Goal: Task Accomplishment & Management: Complete application form

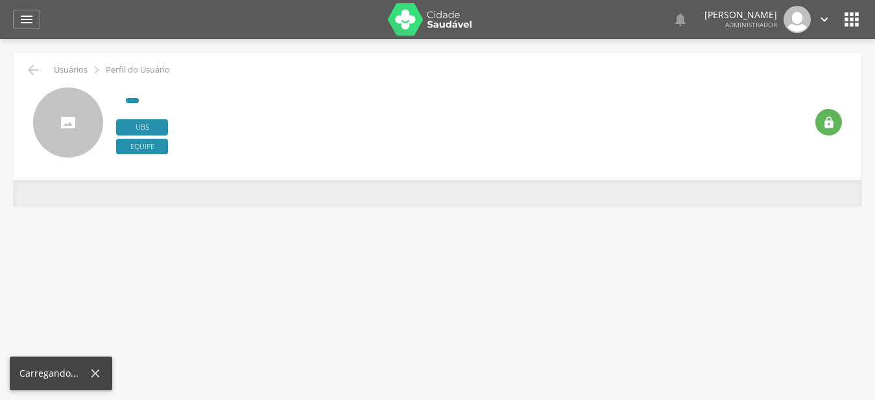
type input "**********"
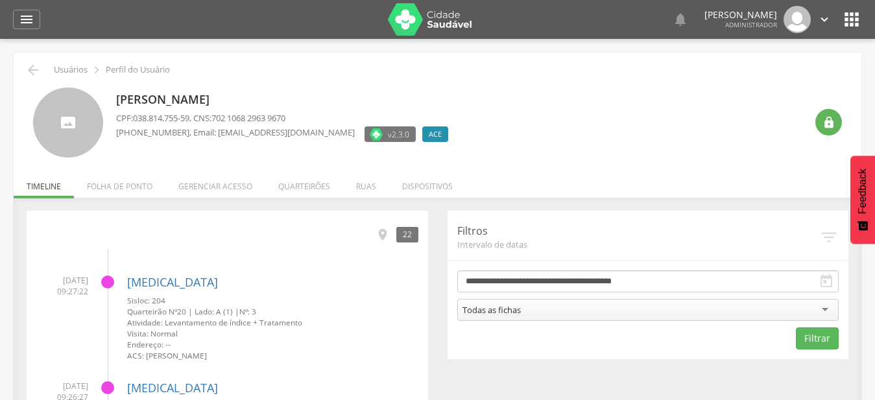
drag, startPoint x: 306, startPoint y: 185, endPoint x: 308, endPoint y: 209, distance: 24.7
click at [307, 185] on li "Quarteirões" at bounding box center [304, 183] width 78 height 30
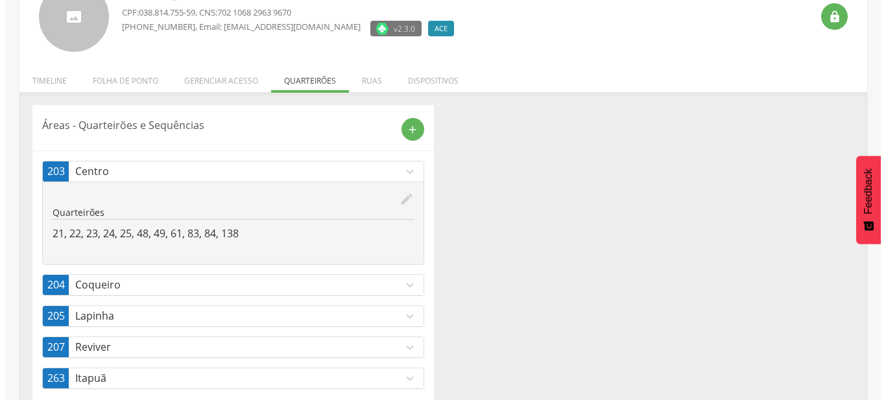
scroll to position [131, 0]
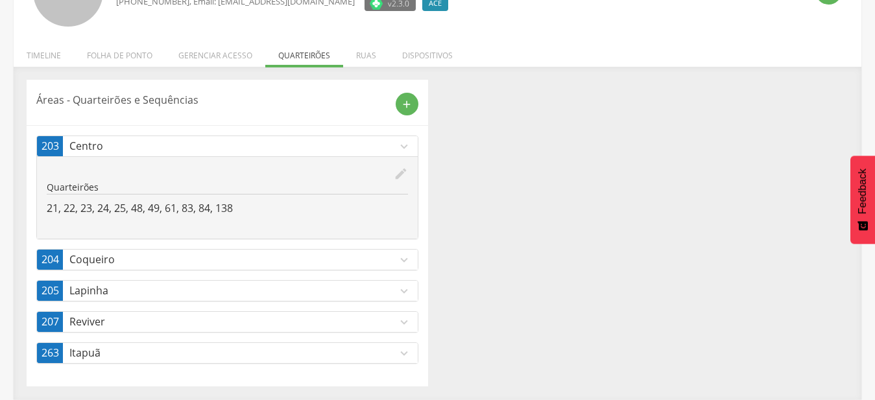
click at [394, 327] on p "Reviver" at bounding box center [232, 321] width 327 height 15
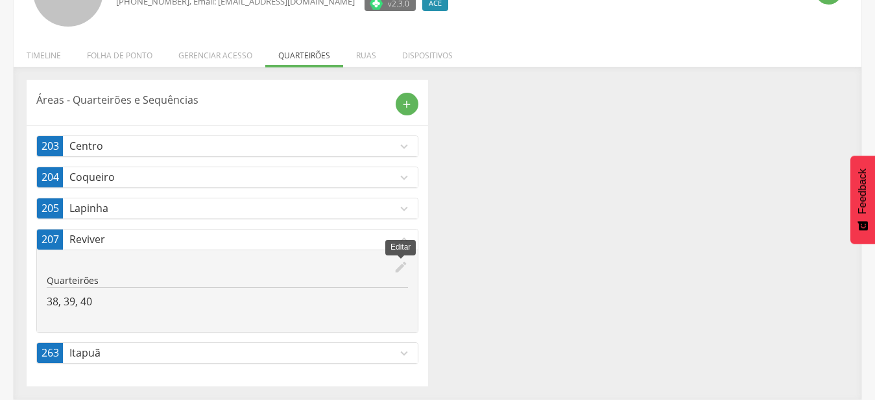
click at [406, 265] on icon "edit" at bounding box center [401, 267] width 14 height 14
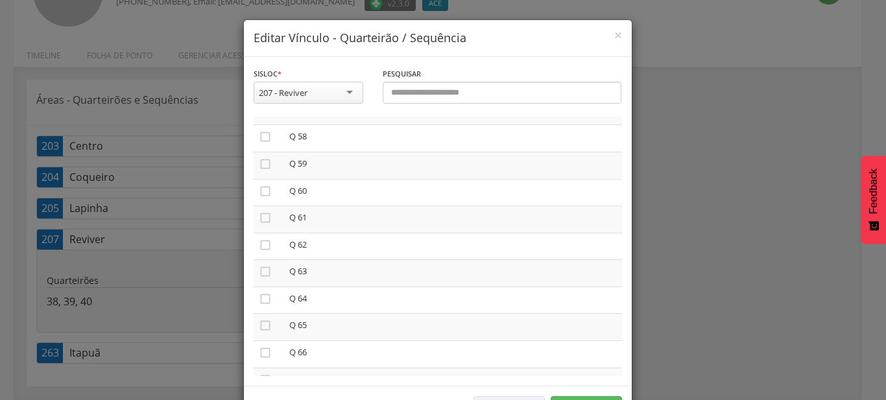
scroll to position [1700, 0]
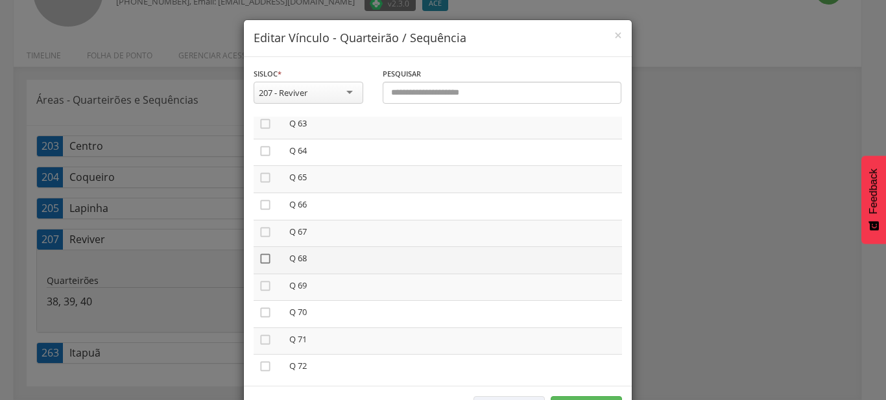
click at [259, 252] on icon "" at bounding box center [265, 258] width 13 height 13
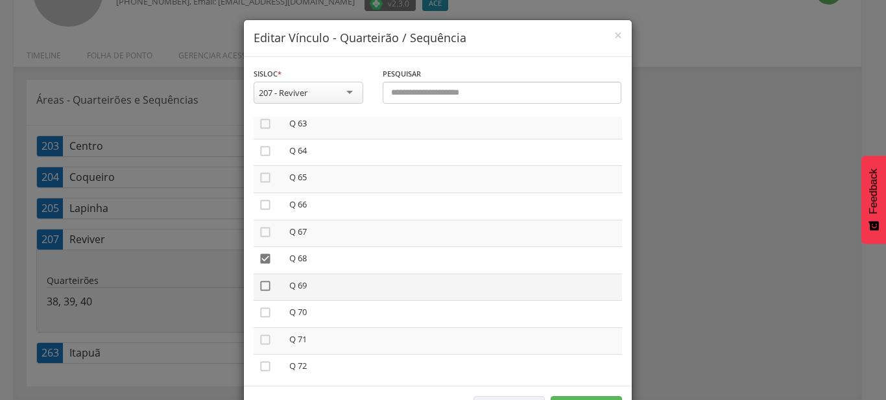
click at [261, 279] on icon "" at bounding box center [265, 285] width 13 height 13
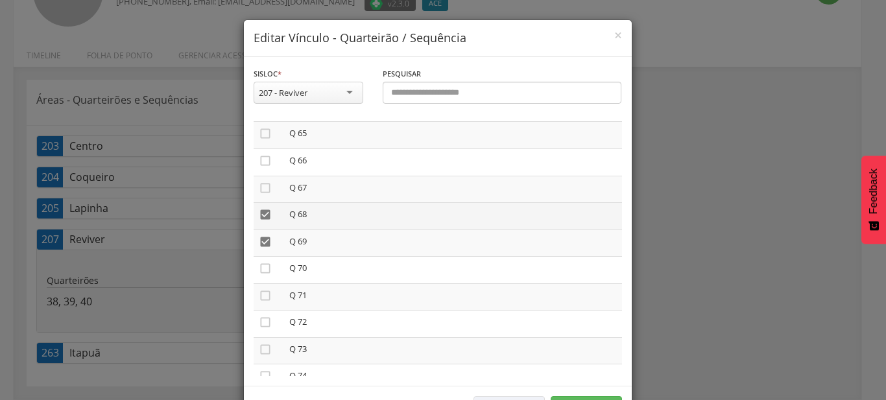
scroll to position [1774, 0]
click at [259, 232] on icon "" at bounding box center [265, 238] width 13 height 13
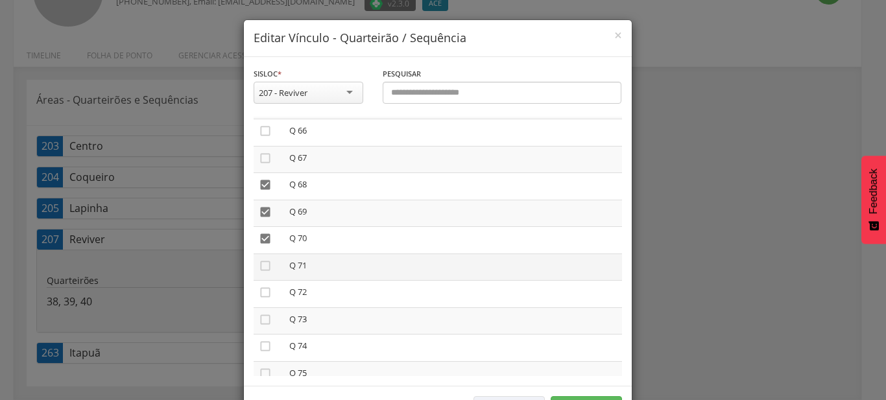
click at [266, 257] on td "" at bounding box center [269, 267] width 30 height 27
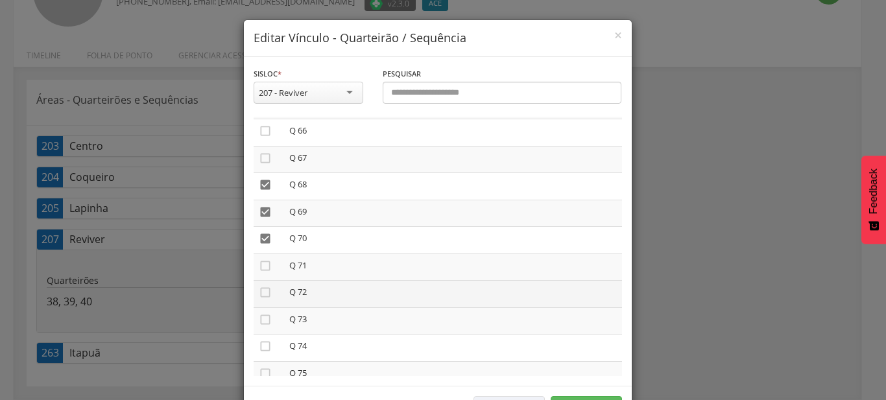
click at [263, 259] on icon "" at bounding box center [265, 265] width 13 height 13
click at [262, 286] on icon "" at bounding box center [265, 292] width 13 height 13
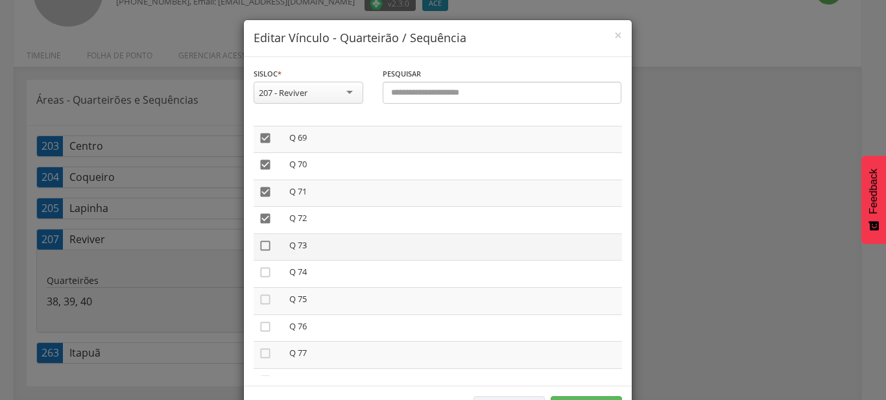
click at [263, 239] on icon "" at bounding box center [265, 245] width 13 height 13
click at [264, 266] on icon "" at bounding box center [265, 272] width 13 height 13
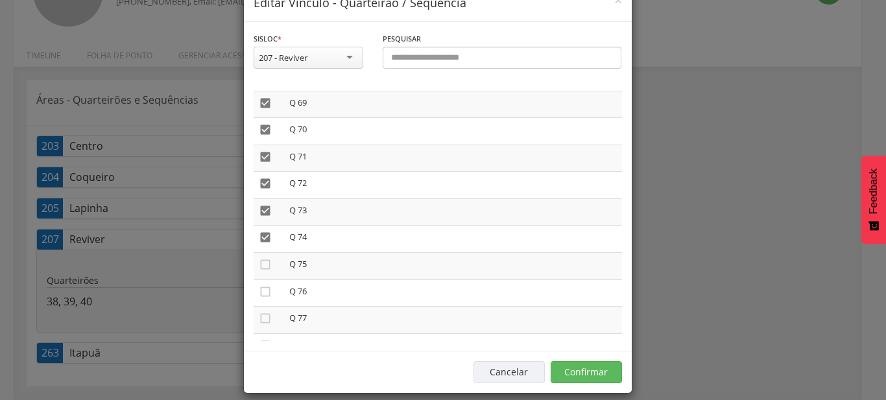
scroll to position [48, 0]
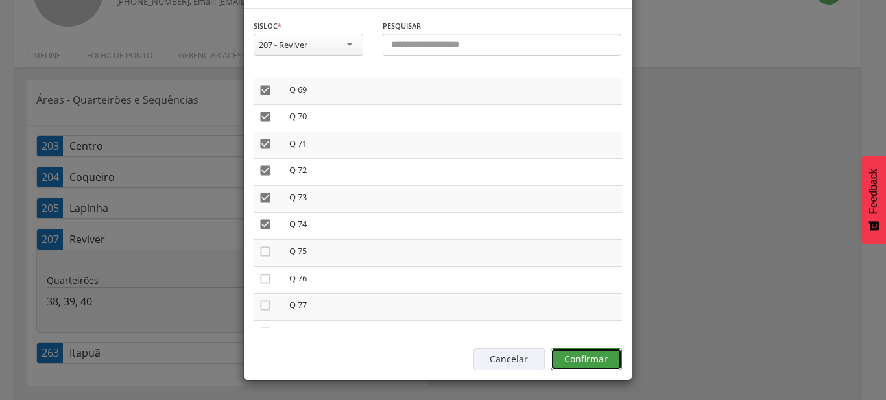
click at [604, 361] on button "Confirmar" at bounding box center [586, 359] width 71 height 22
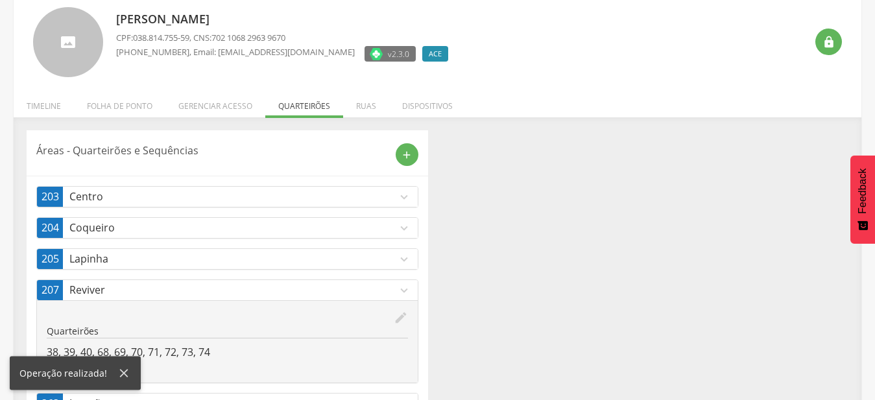
scroll to position [131, 0]
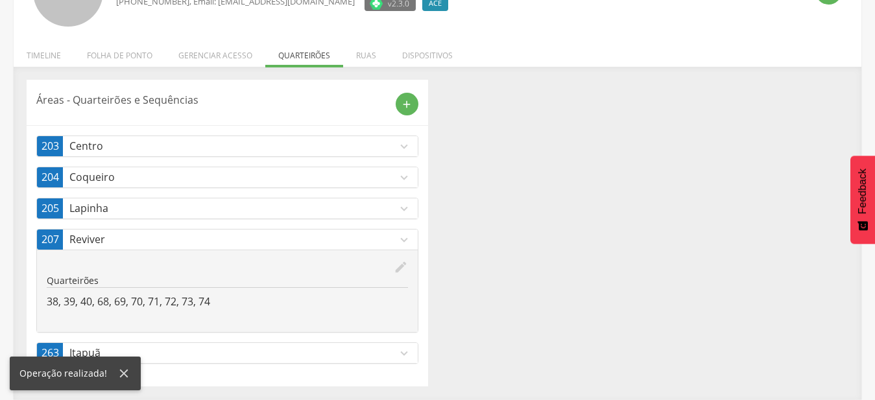
click at [397, 237] on icon "expand_more" at bounding box center [404, 240] width 14 height 14
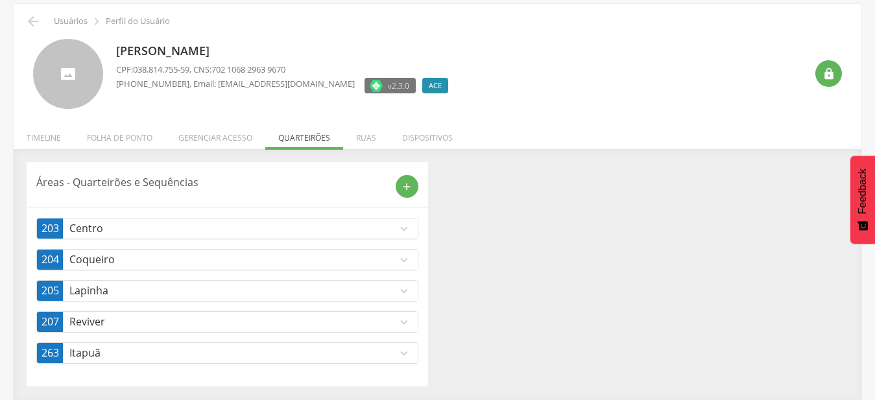
scroll to position [49, 0]
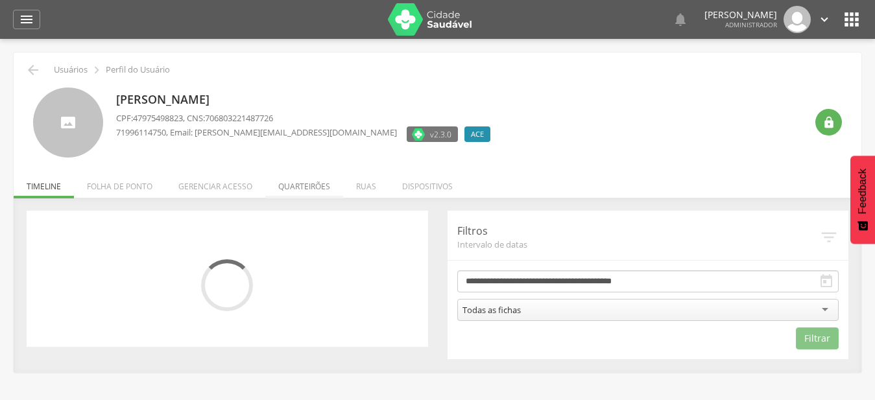
click at [294, 187] on li "Quarteirões" at bounding box center [304, 183] width 78 height 30
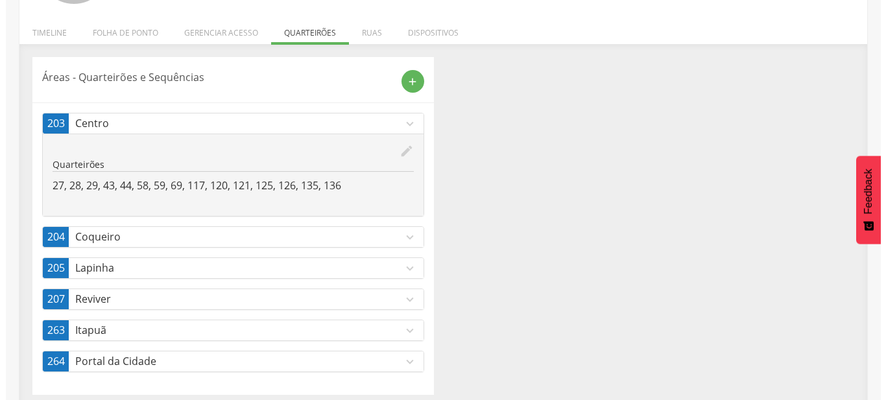
scroll to position [162, 0]
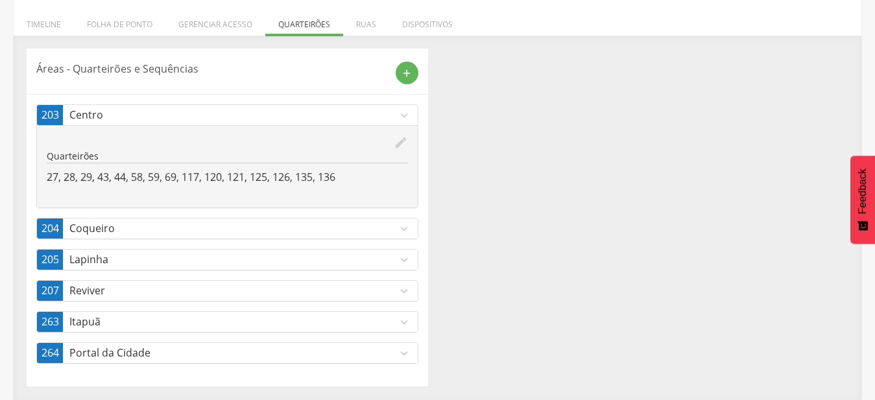
click at [403, 285] on icon "expand_more" at bounding box center [404, 291] width 14 height 14
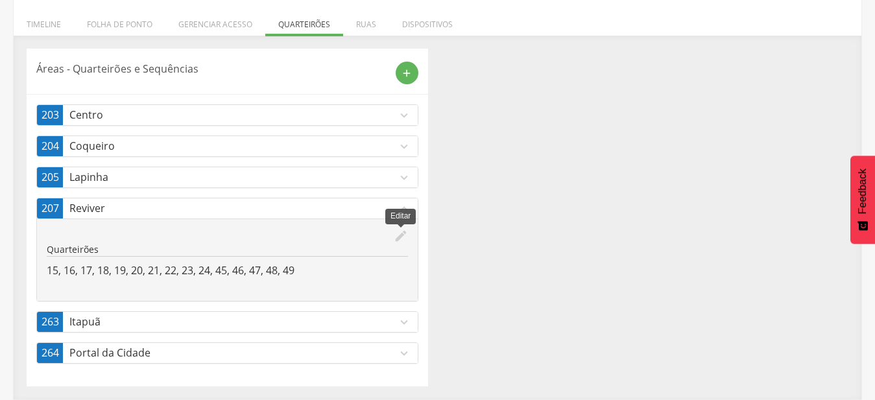
click at [407, 235] on icon "edit" at bounding box center [401, 236] width 14 height 14
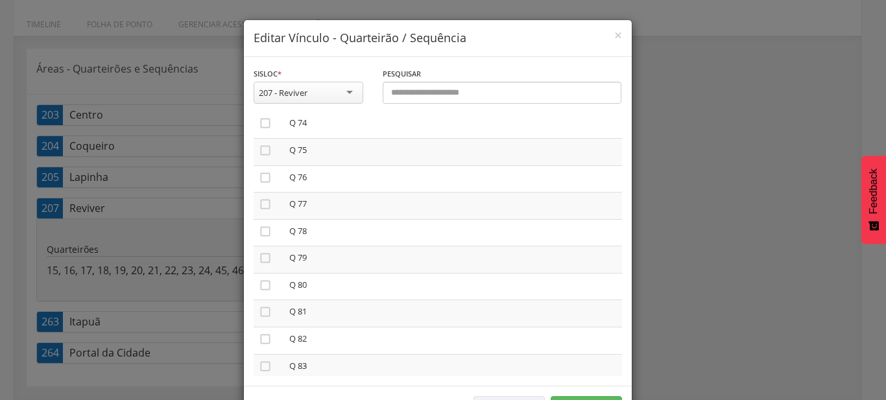
scroll to position [1996, 0]
click at [259, 145] on icon "" at bounding box center [265, 151] width 13 height 13
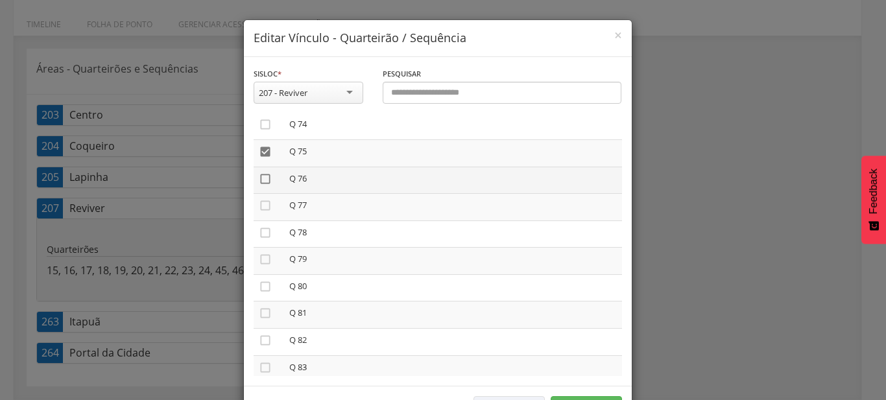
click at [259, 172] on icon "" at bounding box center [265, 178] width 13 height 13
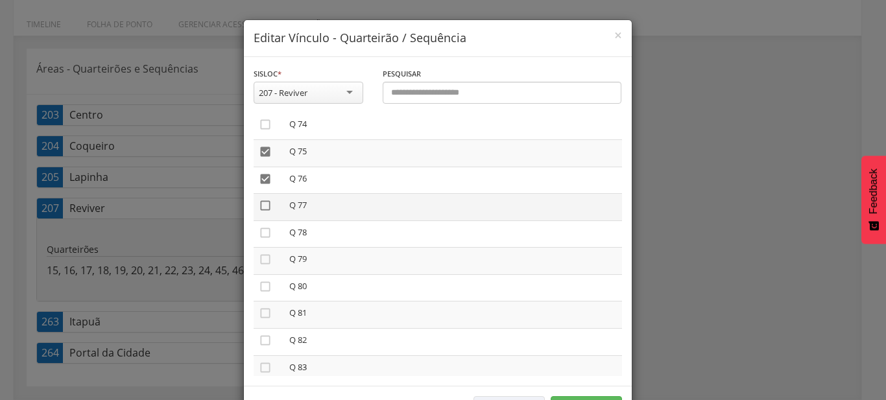
click at [260, 199] on icon "" at bounding box center [265, 205] width 13 height 13
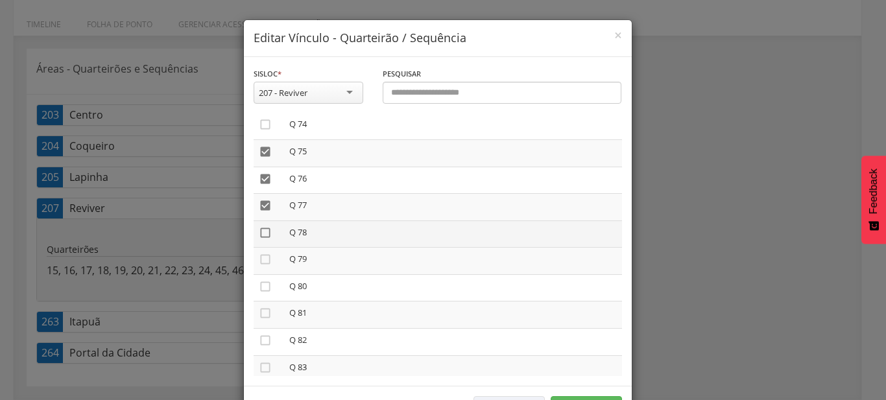
click at [260, 226] on icon "" at bounding box center [265, 232] width 13 height 13
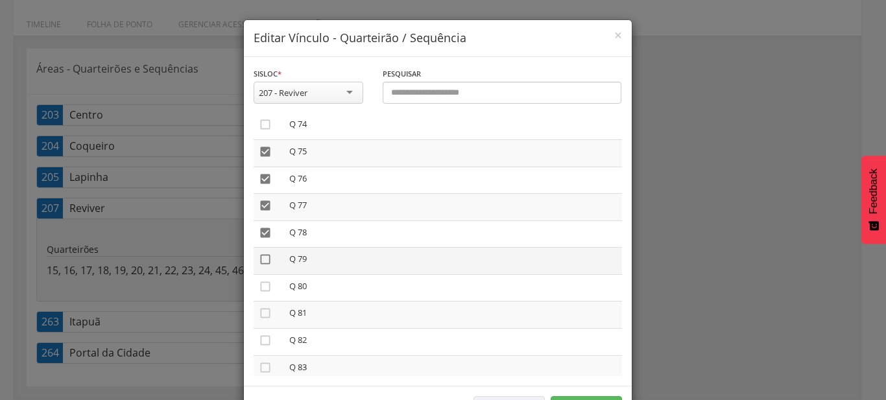
click at [260, 253] on icon "" at bounding box center [265, 259] width 13 height 13
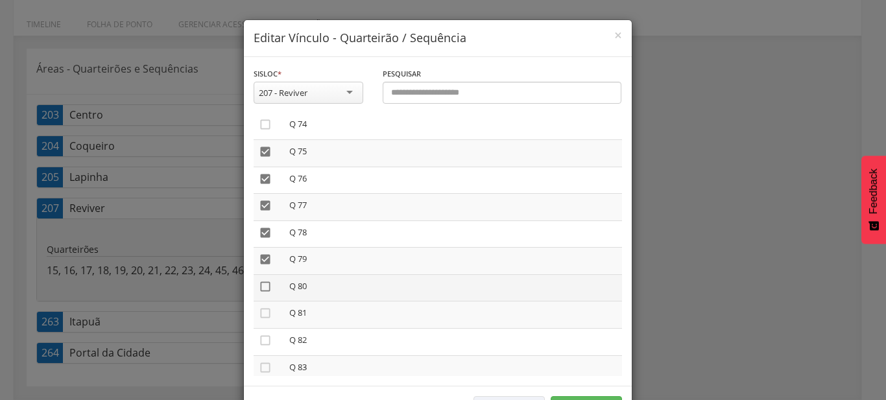
click at [264, 280] on icon "" at bounding box center [265, 286] width 13 height 13
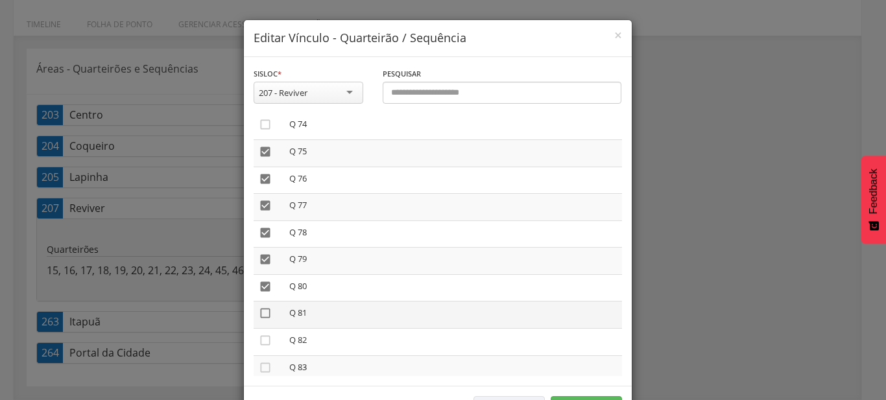
click at [261, 307] on icon "" at bounding box center [265, 313] width 13 height 13
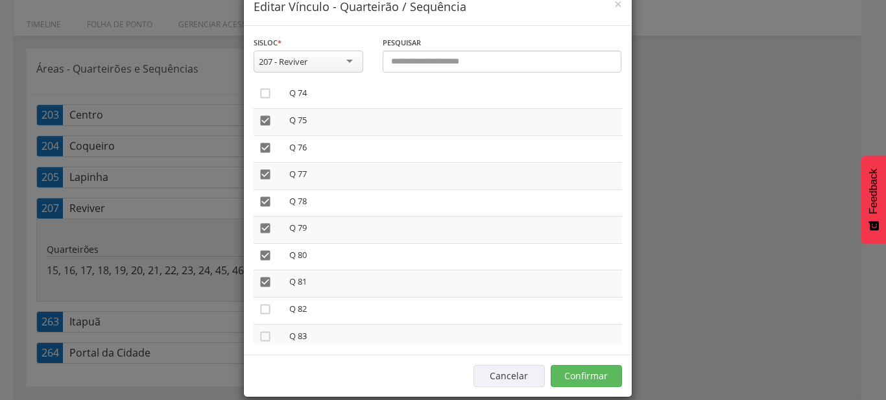
scroll to position [48, 0]
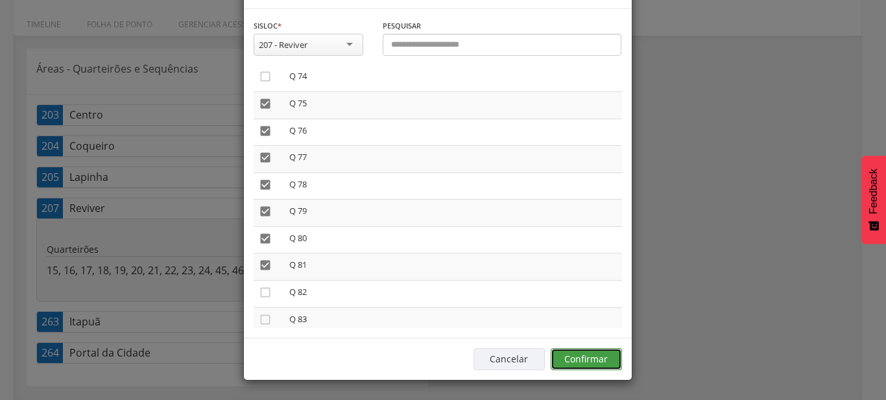
click at [597, 362] on button "Confirmar" at bounding box center [586, 359] width 71 height 22
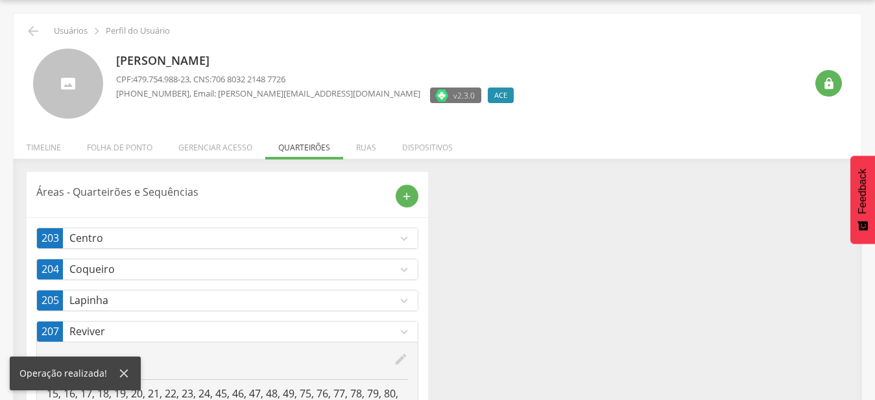
scroll to position [171, 0]
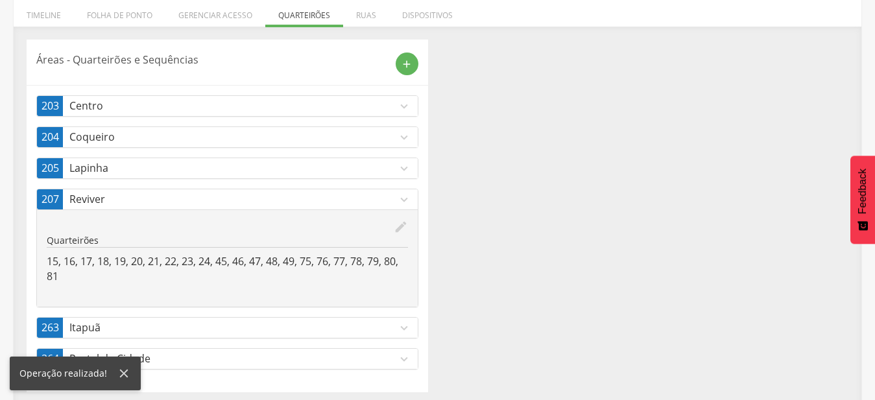
click at [404, 196] on icon "expand_more" at bounding box center [404, 200] width 14 height 14
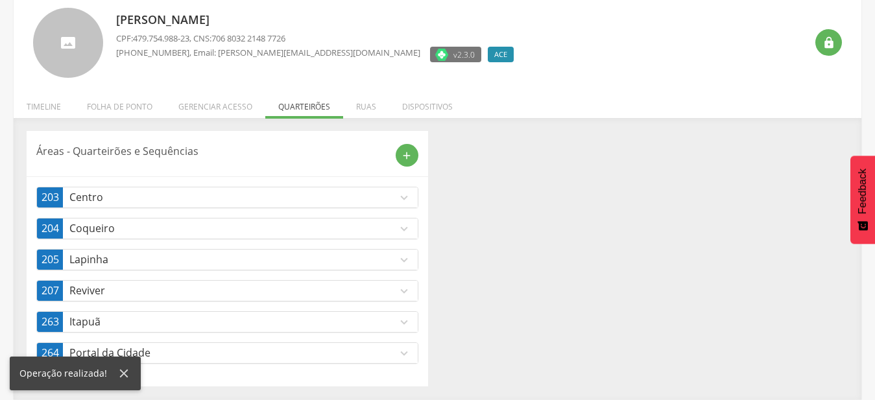
scroll to position [80, 0]
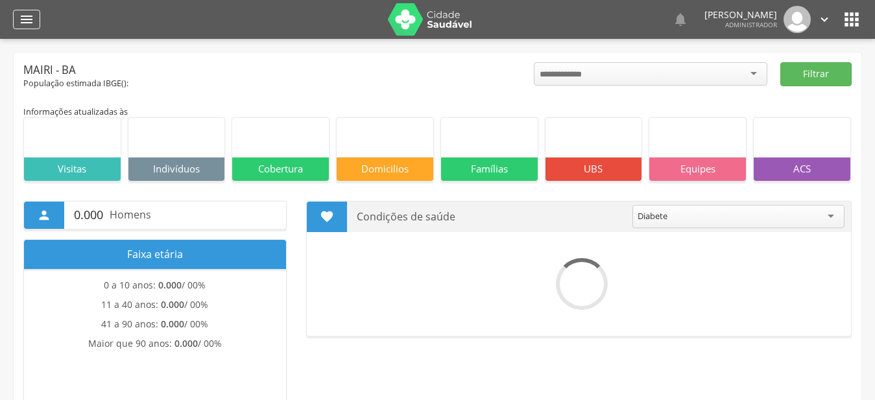
click at [28, 19] on icon "" at bounding box center [27, 20] width 16 height 16
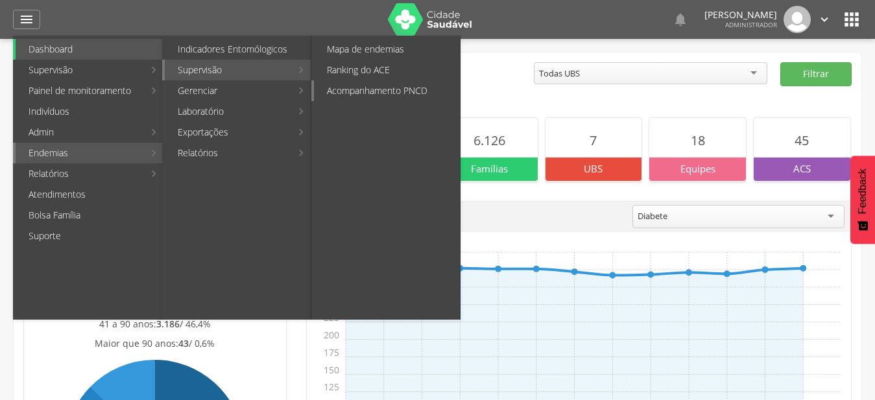
click at [394, 90] on link "Acompanhamento PNCD" at bounding box center [387, 90] width 146 height 21
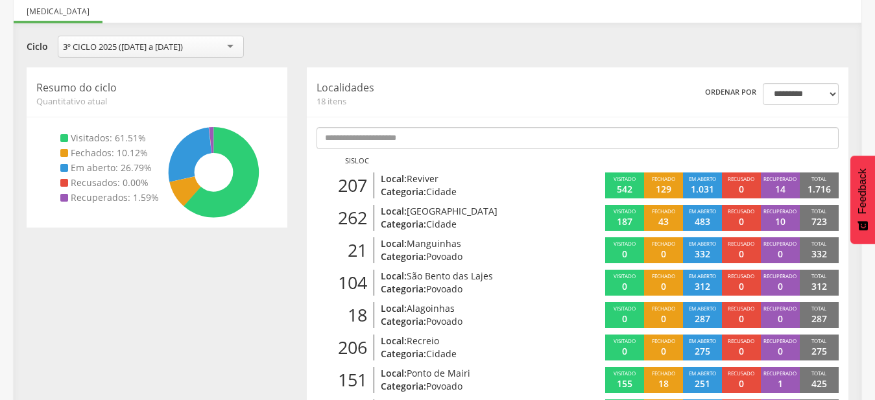
scroll to position [237, 0]
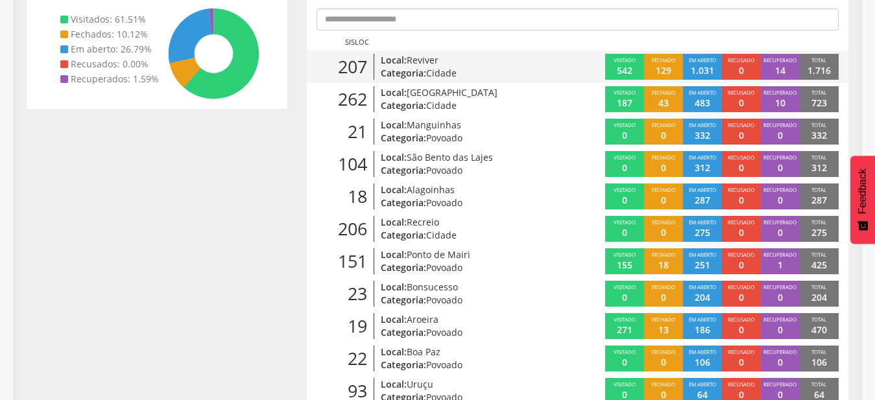
click at [418, 60] on span "Reviver" at bounding box center [423, 60] width 32 height 12
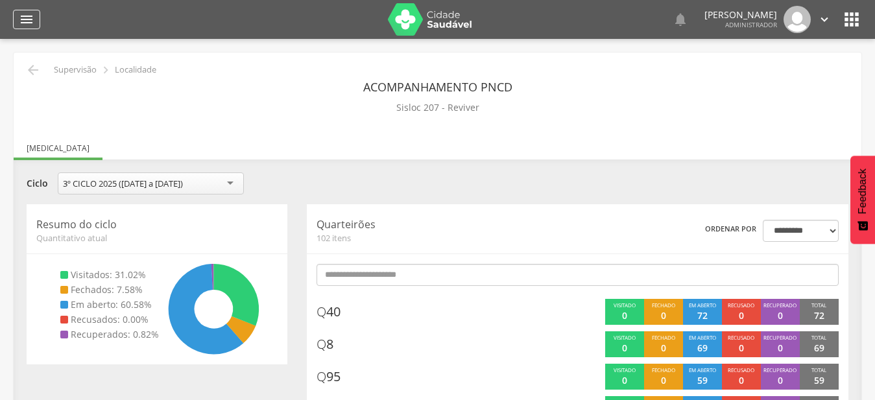
click at [15, 25] on div "" at bounding box center [26, 19] width 27 height 19
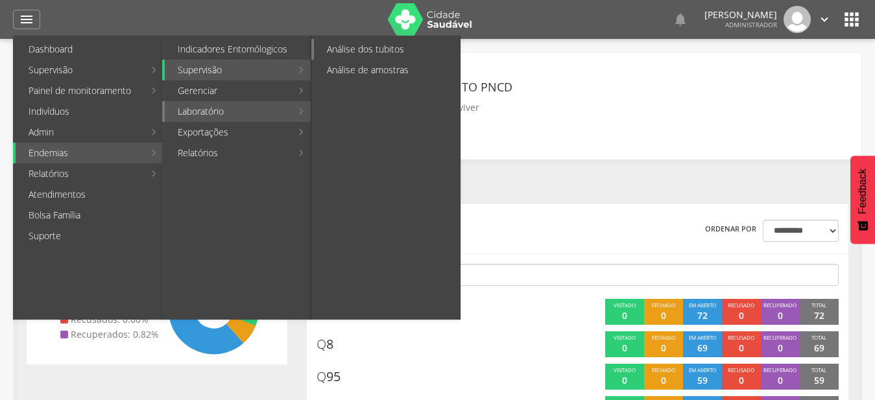
click at [363, 51] on link "Análise dos tubitos" at bounding box center [387, 49] width 146 height 21
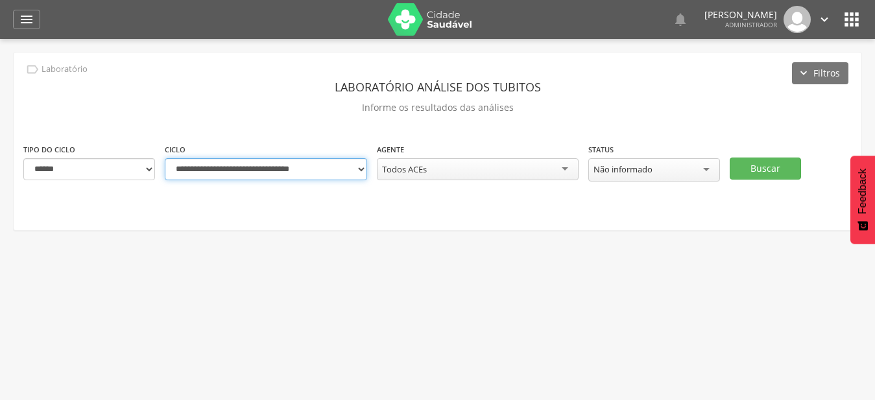
select select "**********"
click option "**********" at bounding box center [0, 0] width 0 height 0
click at [557, 169] on div "Todos ACEs" at bounding box center [478, 169] width 202 height 22
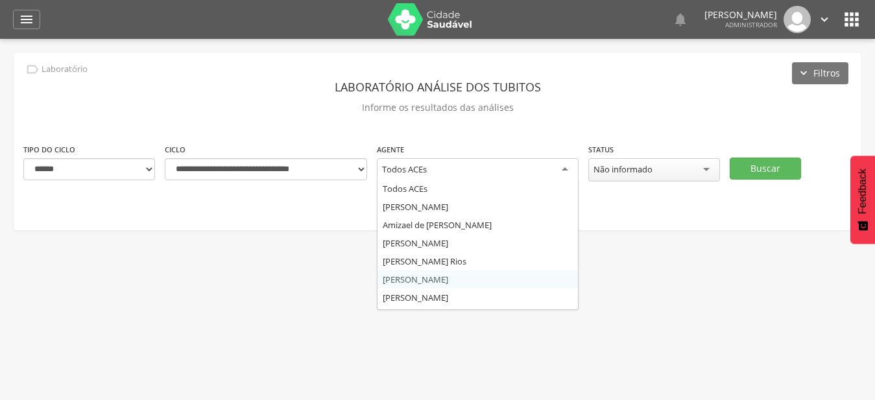
click at [525, 279] on div " Supervisão  Distritos  Ubs adicionar ubs  Coordenador: - Mairi / BA Interv…" at bounding box center [437, 239] width 875 height 400
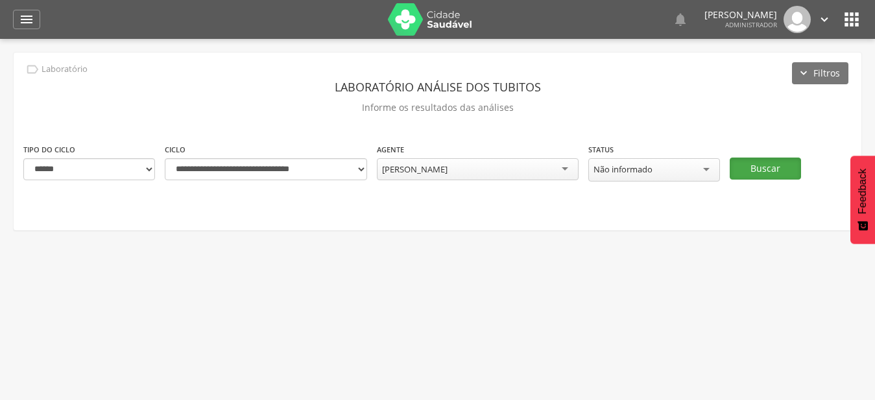
click at [768, 174] on button "Buscar" at bounding box center [764, 169] width 71 height 22
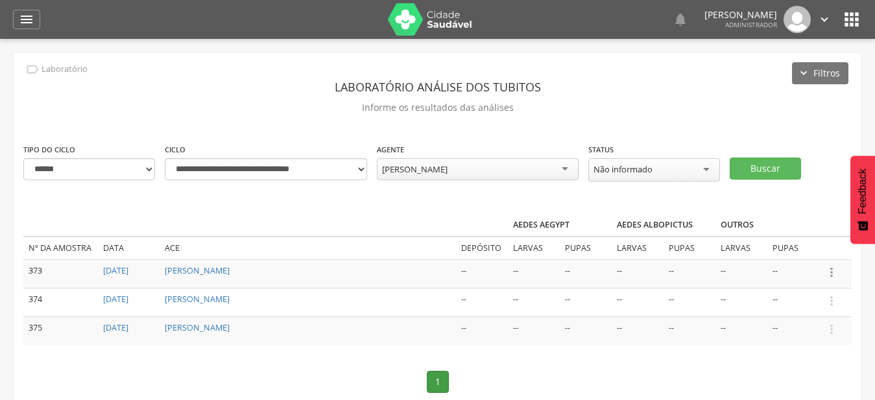
click at [836, 270] on icon "" at bounding box center [831, 272] width 14 height 14
click at [790, 252] on link "Informar resultado" at bounding box center [786, 251] width 102 height 16
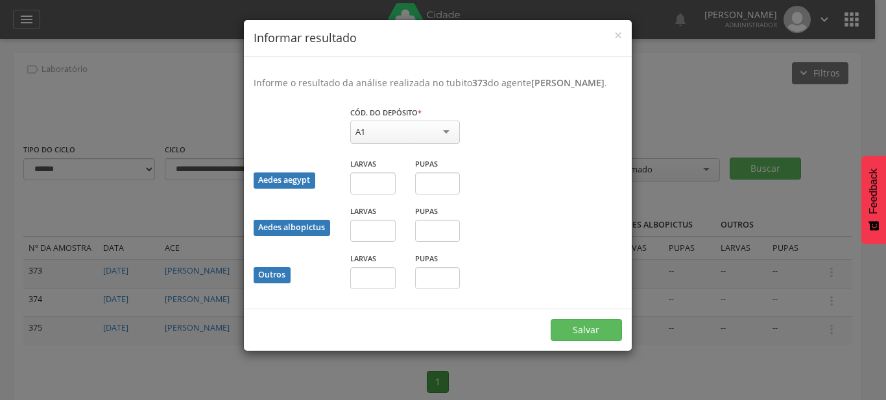
click at [430, 144] on div "A1" at bounding box center [405, 132] width 110 height 23
click at [389, 201] on fieldset "Cód. do depósito * ** A1 A1 A2 B C D1 D2 E Campo obrigatório Aedes aegypt Larva…" at bounding box center [438, 202] width 368 height 193
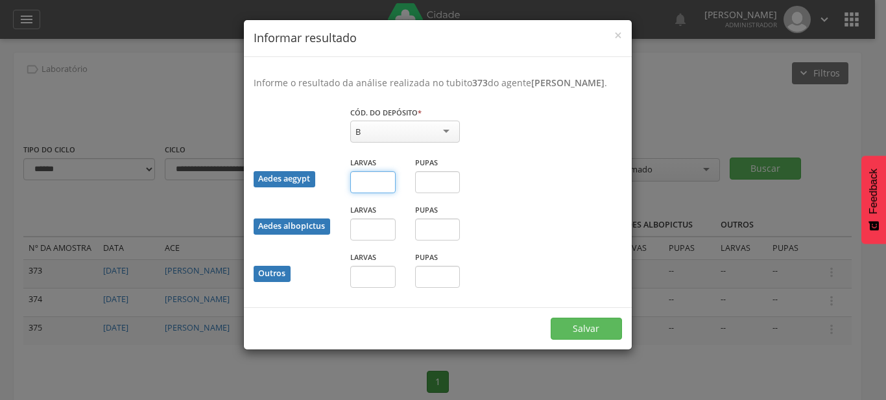
click at [370, 193] on input "text" at bounding box center [372, 182] width 45 height 22
type input "*"
click at [551, 318] on button "Salvar" at bounding box center [586, 329] width 71 height 22
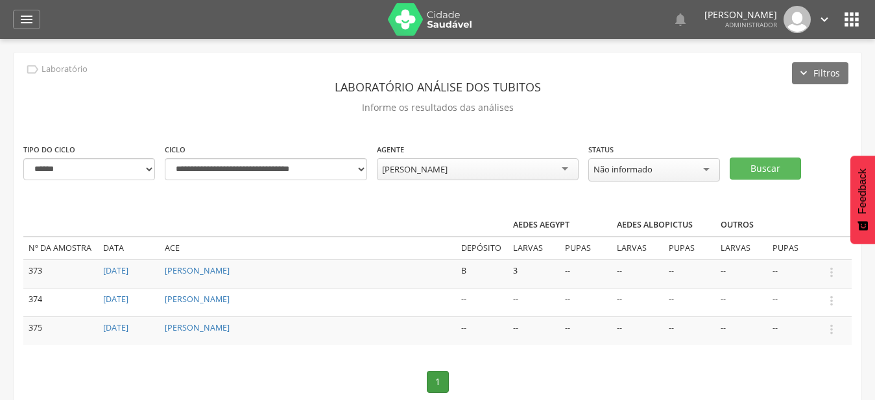
click at [558, 169] on div "Derlanio Oliveira Barreiros" at bounding box center [478, 169] width 202 height 22
click at [497, 280] on div "**********" at bounding box center [437, 247] width 847 height 389
click at [758, 158] on button "Buscar" at bounding box center [764, 169] width 71 height 22
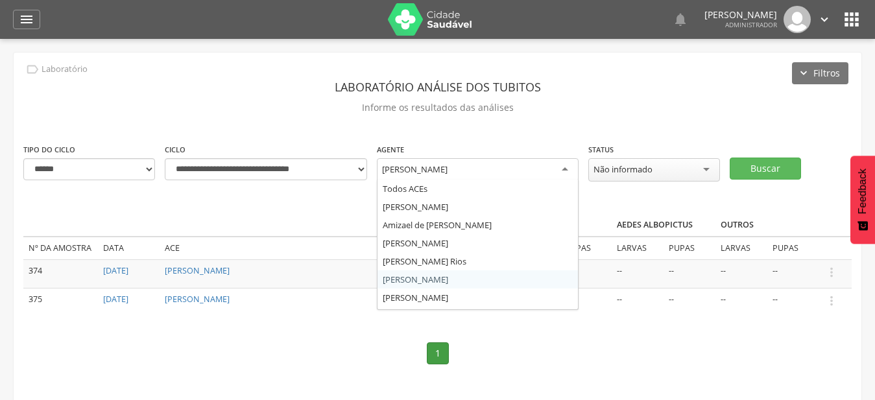
click at [556, 167] on div "Derlanio Oliveira Barreiros" at bounding box center [478, 169] width 202 height 23
click at [527, 285] on div "**********" at bounding box center [437, 233] width 847 height 361
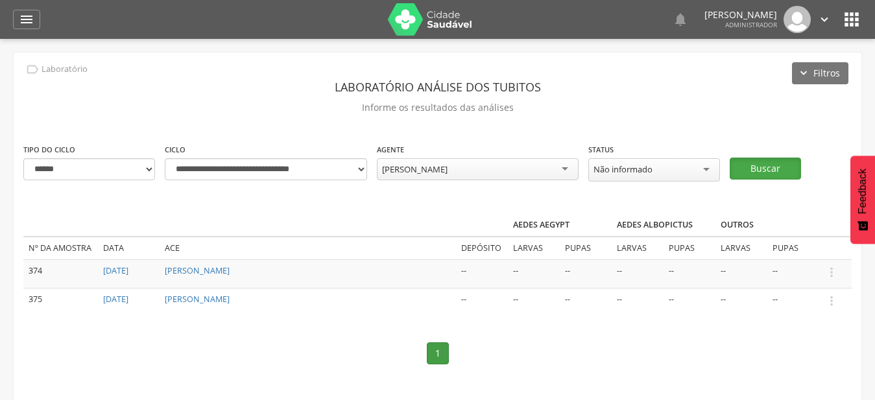
click at [770, 167] on button "Buscar" at bounding box center [764, 169] width 71 height 22
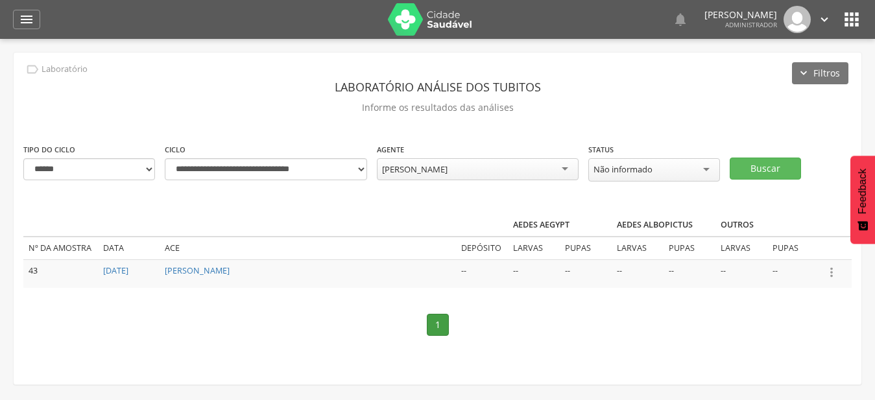
click at [832, 272] on icon "" at bounding box center [831, 272] width 14 height 14
click at [810, 254] on link "Informar resultado" at bounding box center [786, 251] width 102 height 16
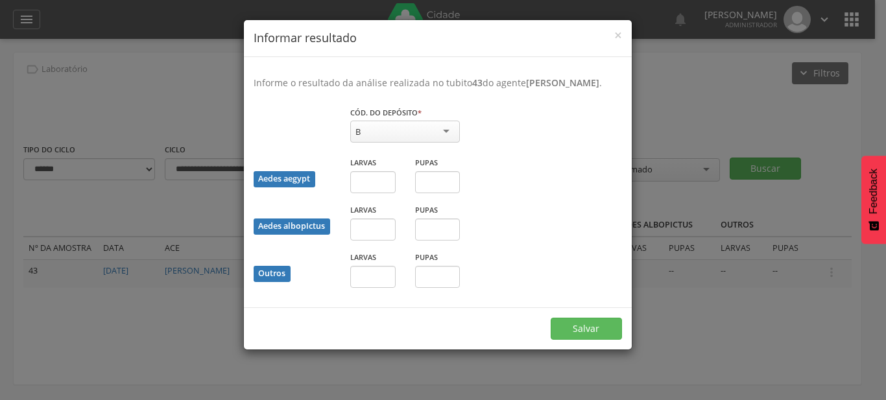
click at [438, 139] on div "B" at bounding box center [405, 132] width 110 height 22
click at [416, 166] on fieldset "Cód. do depósito * ** A2 A1 A2 B C D1 D2 E Campo obrigatório Aedes aegypt Larva…" at bounding box center [438, 202] width 368 height 192
click at [385, 184] on input "text" at bounding box center [372, 182] width 45 height 22
type input "*"
click at [551, 318] on button "Salvar" at bounding box center [586, 329] width 71 height 22
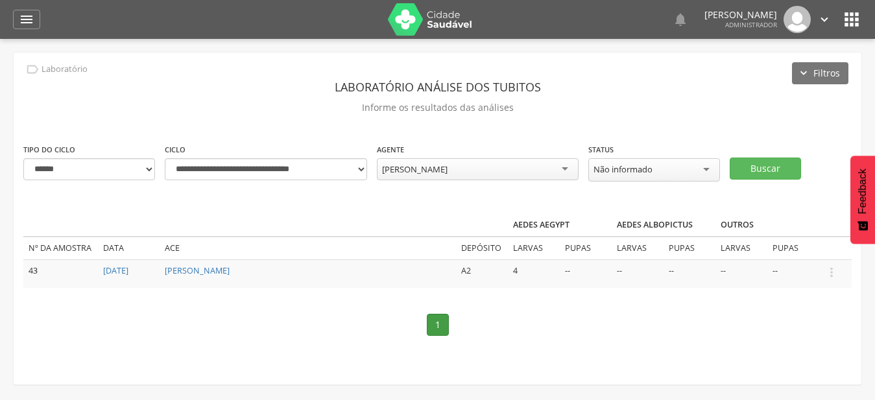
click at [525, 163] on div "Ronildo Santos Costa" at bounding box center [478, 169] width 202 height 22
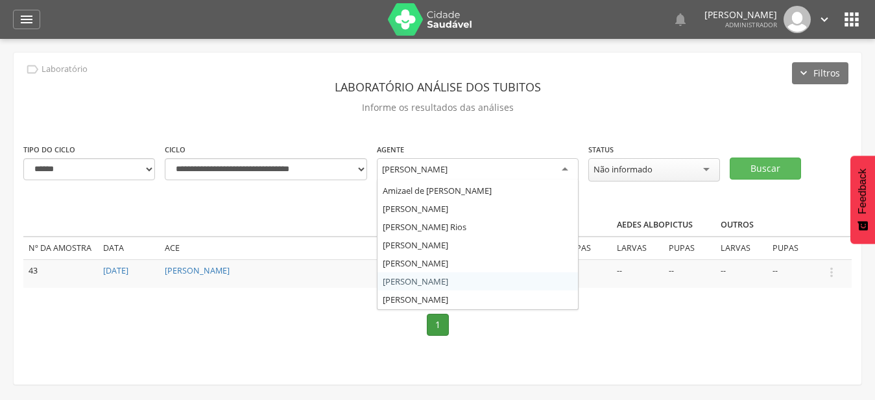
scroll to position [0, 0]
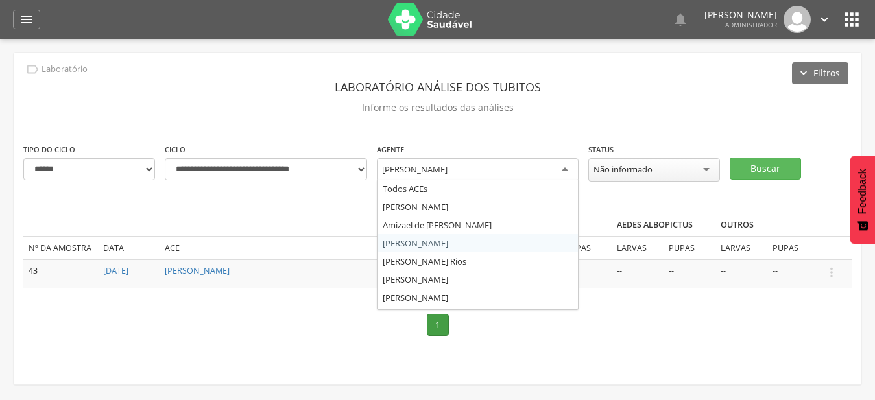
click at [489, 246] on div "**********" at bounding box center [437, 219] width 847 height 332
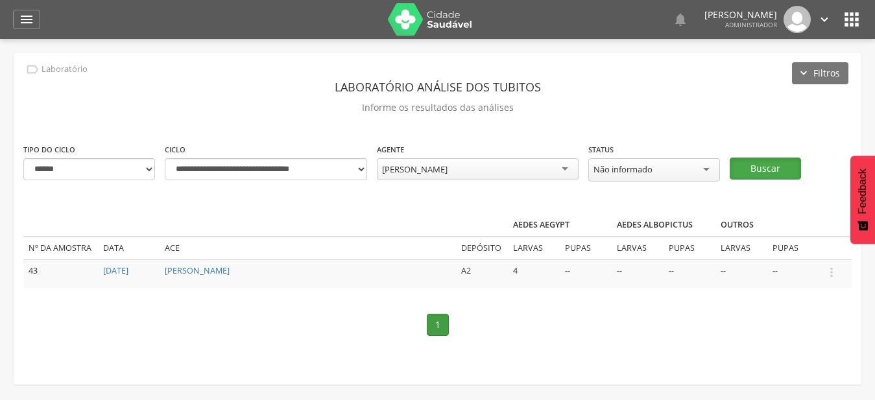
click at [750, 163] on button "Buscar" at bounding box center [764, 169] width 71 height 22
click at [833, 274] on icon "" at bounding box center [831, 272] width 14 height 14
click at [811, 248] on link "Informar resultado" at bounding box center [786, 251] width 102 height 16
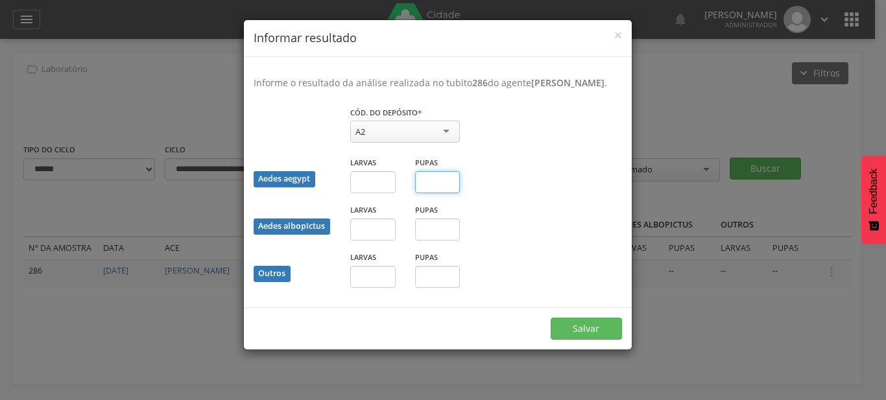
click at [446, 193] on input "text" at bounding box center [437, 182] width 45 height 22
type input "*"
click at [551, 318] on button "Salvar" at bounding box center [586, 329] width 71 height 22
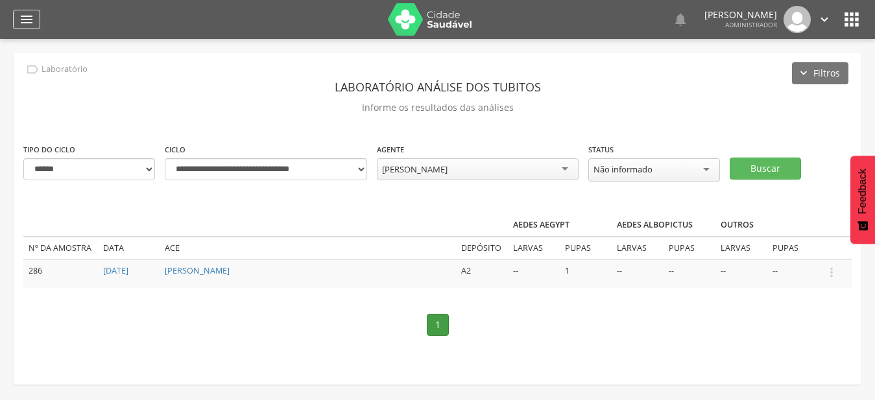
click at [20, 18] on icon "" at bounding box center [27, 20] width 16 height 16
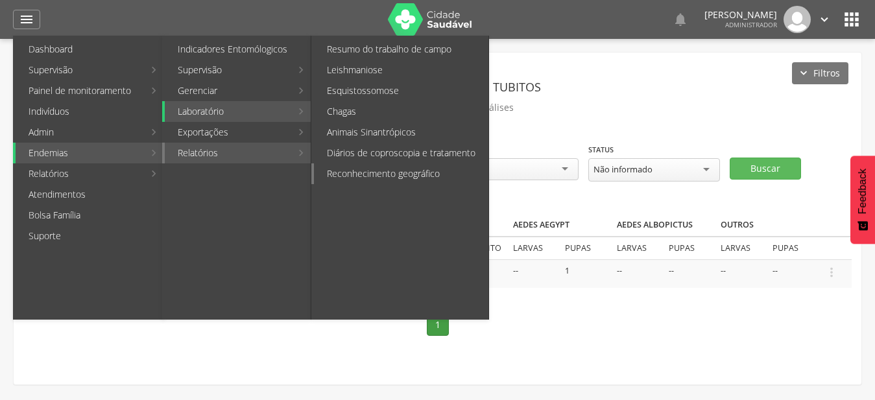
click at [439, 168] on link "Reconhecimento geográfico" at bounding box center [401, 173] width 174 height 21
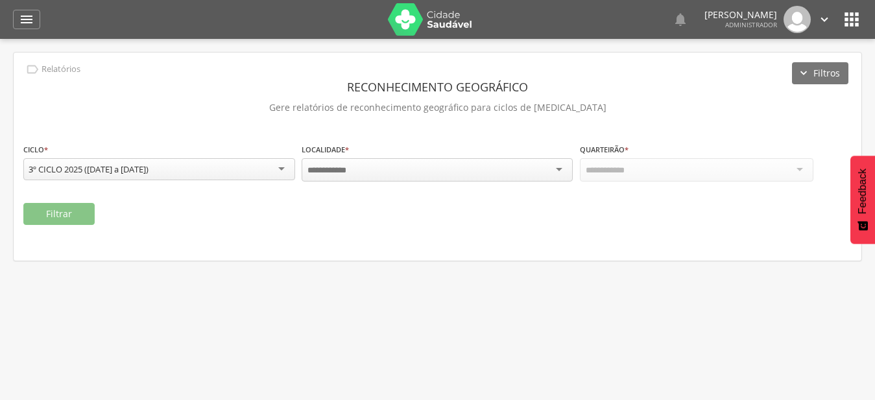
click at [525, 171] on div at bounding box center [438, 169] width 272 height 23
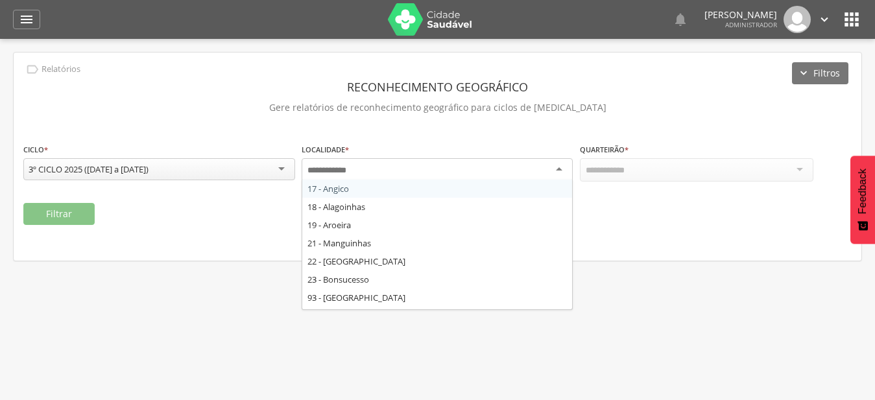
click at [527, 195] on fieldset "**********" at bounding box center [437, 184] width 828 height 82
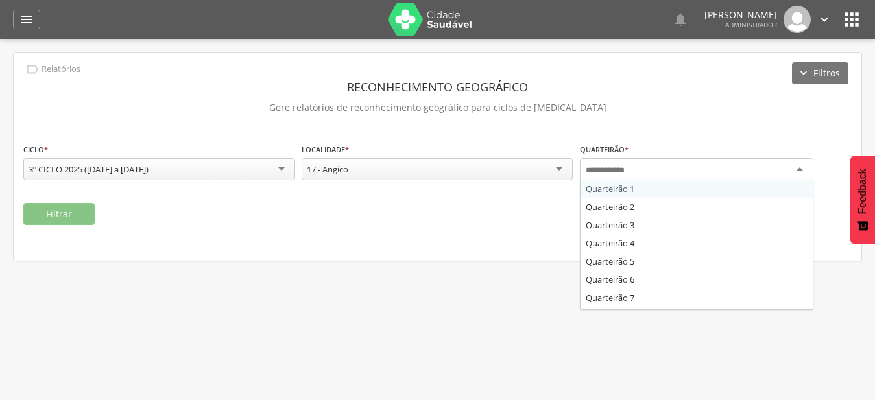
click at [711, 177] on div at bounding box center [696, 169] width 233 height 23
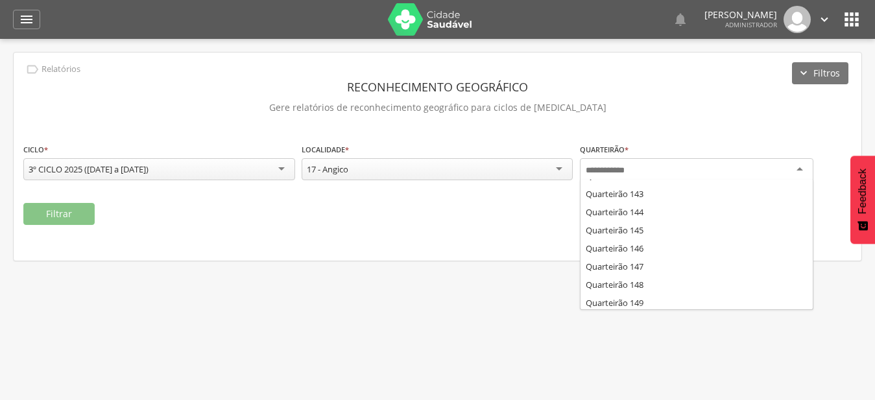
scroll to position [2521, 0]
click at [654, 245] on div "**********" at bounding box center [437, 157] width 847 height 208
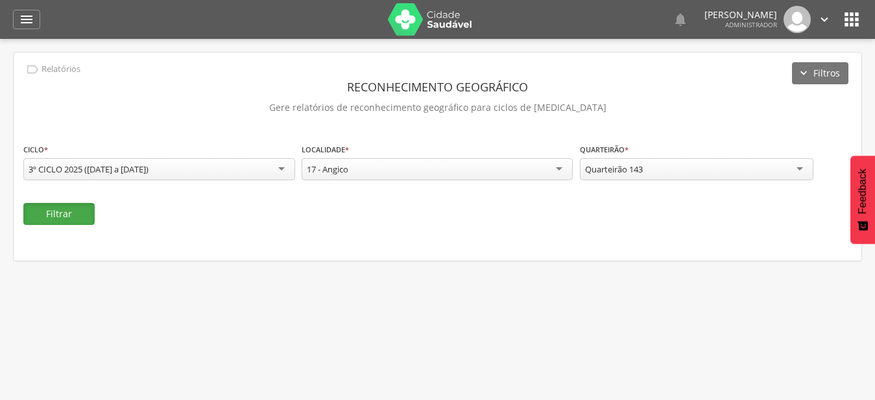
click at [65, 211] on button "Filtrar" at bounding box center [58, 214] width 71 height 22
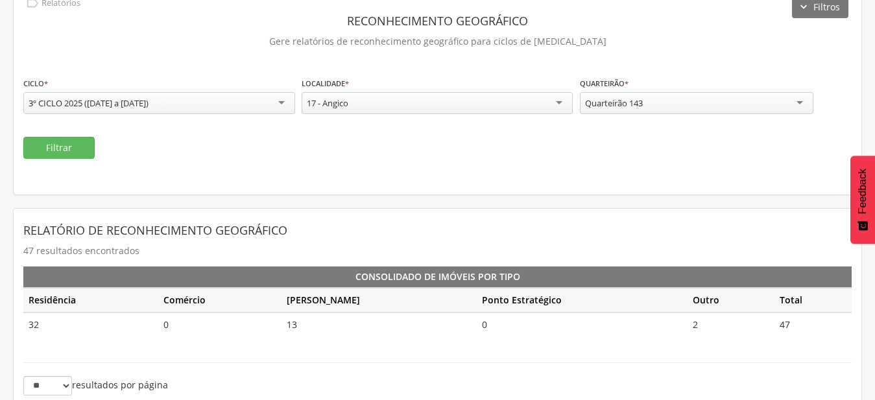
click at [672, 104] on div "Quarteirão 143" at bounding box center [696, 103] width 233 height 22
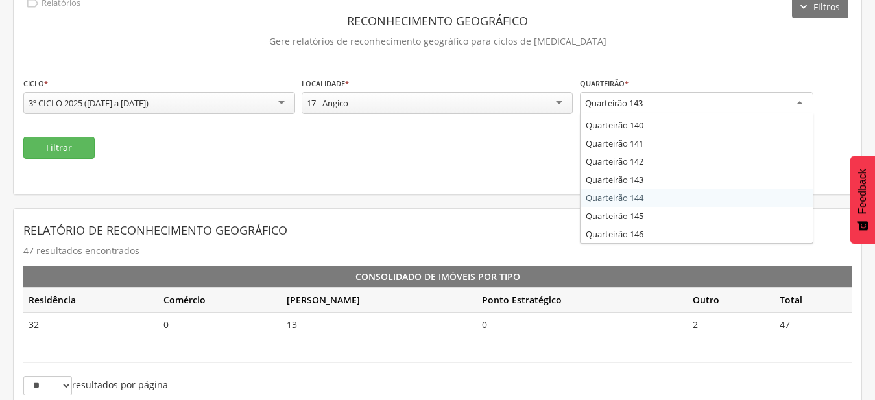
click at [675, 204] on div "**********" at bounding box center [437, 359] width 849 height 746
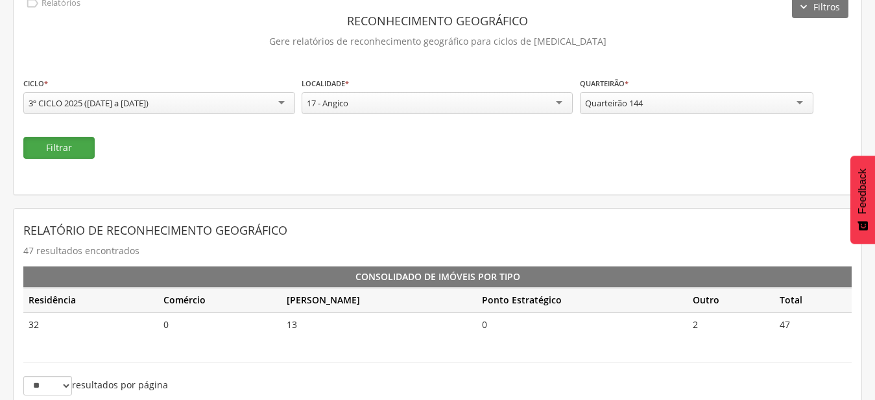
click at [70, 150] on button "Filtrar" at bounding box center [58, 148] width 71 height 22
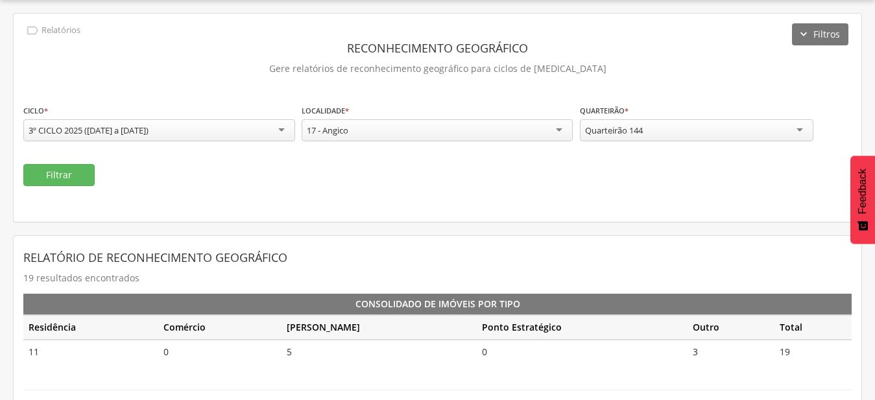
click at [676, 129] on div "Quarteirão 144" at bounding box center [696, 130] width 233 height 22
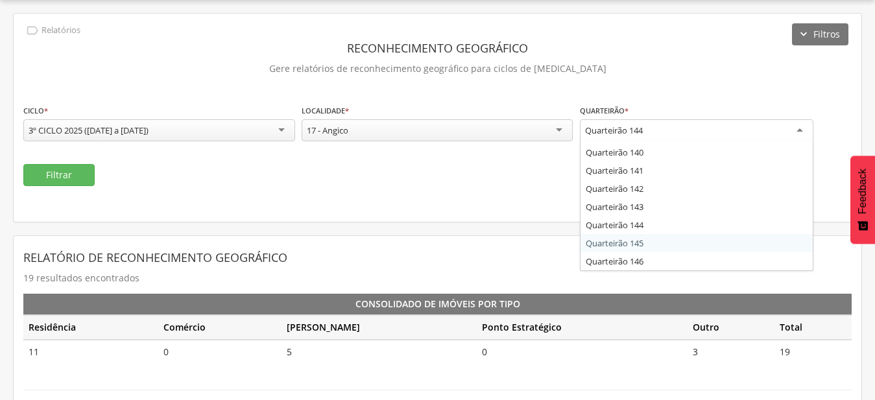
click at [673, 243] on div "**********" at bounding box center [437, 386] width 849 height 746
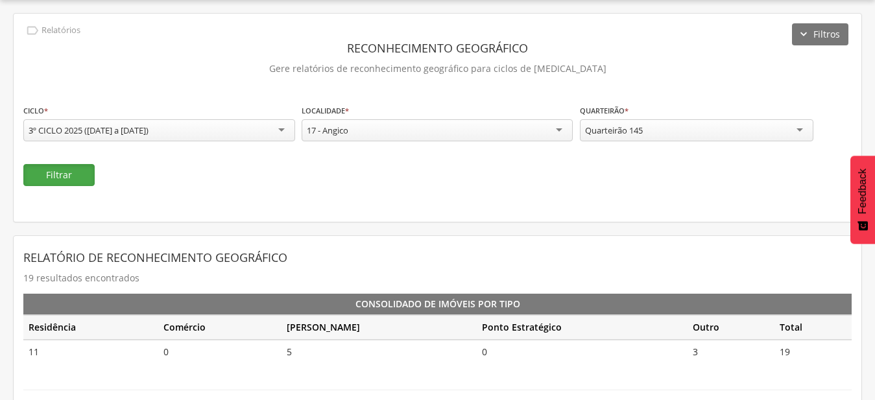
click at [71, 180] on button "Filtrar" at bounding box center [58, 175] width 71 height 22
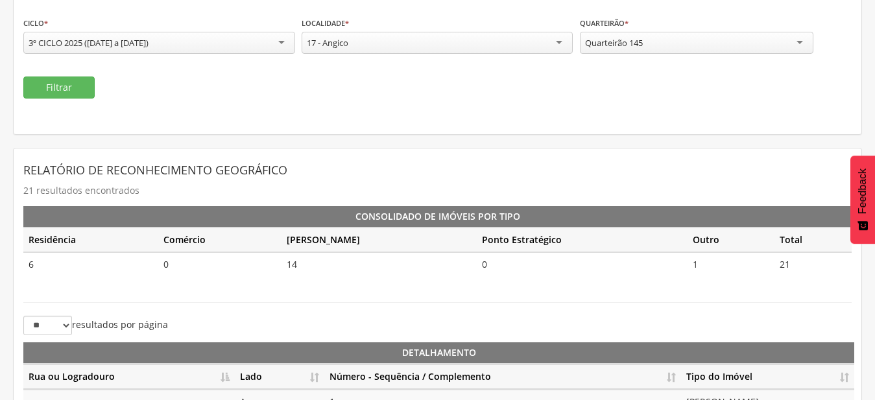
scroll to position [105, 0]
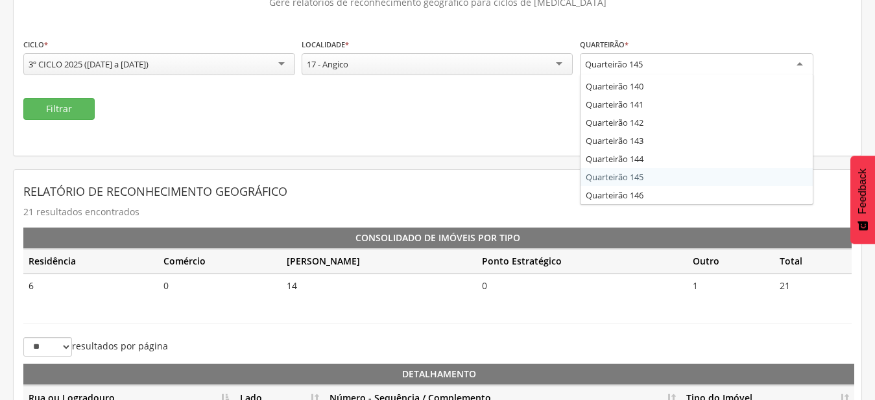
click at [634, 64] on div "Quarteirão 145" at bounding box center [614, 64] width 58 height 12
click at [650, 196] on div "**********" at bounding box center [437, 320] width 849 height 746
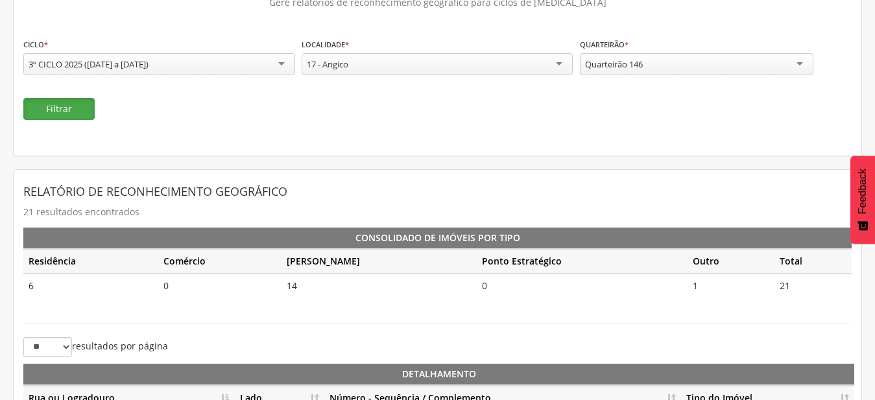
click at [71, 109] on button "Filtrar" at bounding box center [58, 109] width 71 height 22
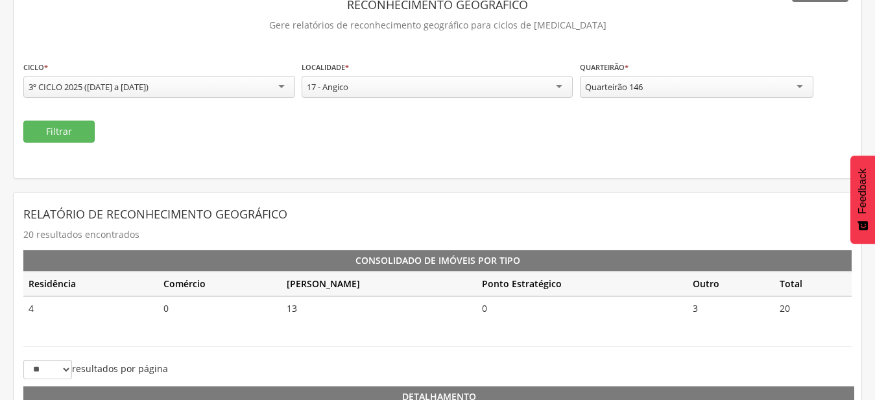
scroll to position [105, 0]
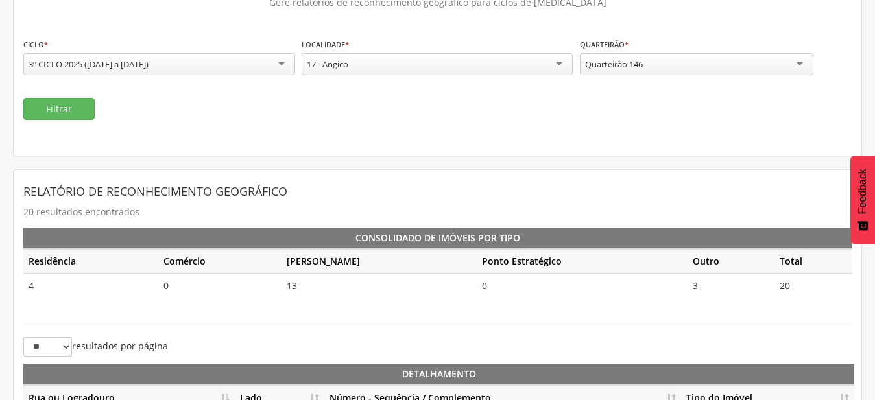
click at [683, 67] on div "Quarteirão 146" at bounding box center [696, 64] width 233 height 22
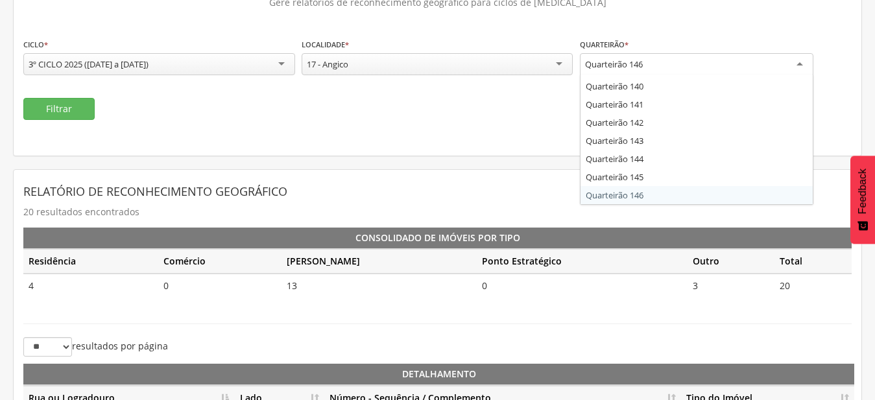
scroll to position [2539, 0]
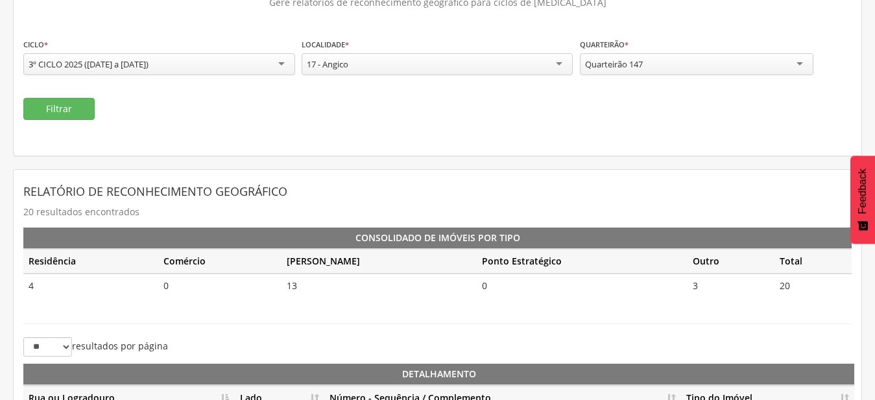
click at [676, 194] on div "**********" at bounding box center [437, 320] width 849 height 746
click at [71, 106] on button "Filtrar" at bounding box center [58, 109] width 71 height 22
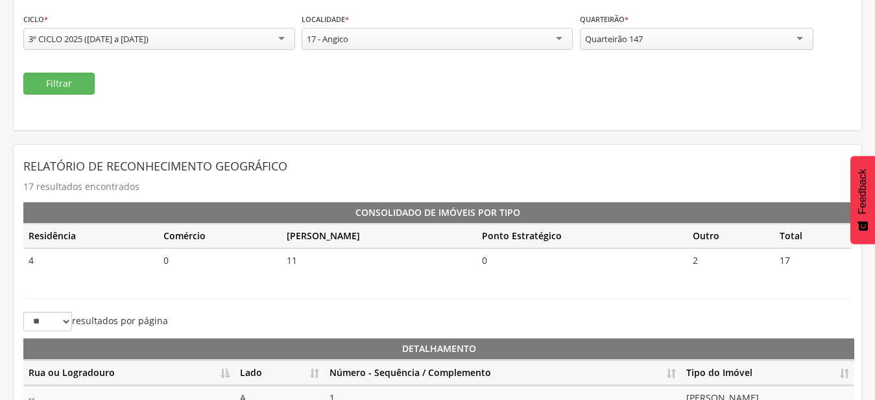
scroll to position [105, 0]
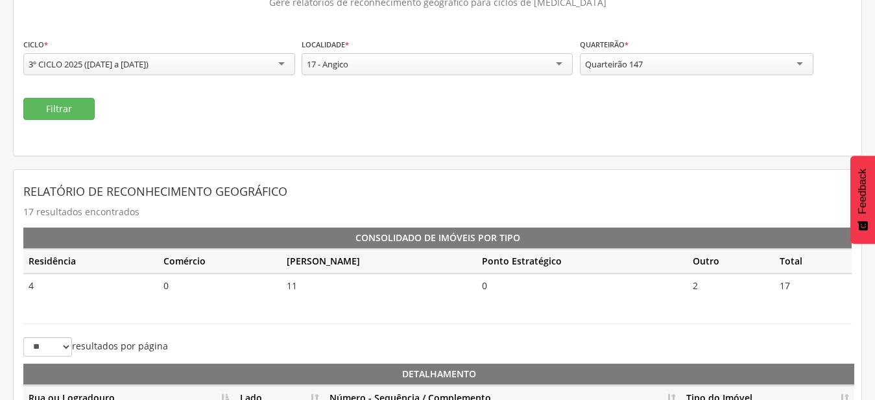
click at [655, 67] on div "Quarteirão 147" at bounding box center [696, 64] width 233 height 22
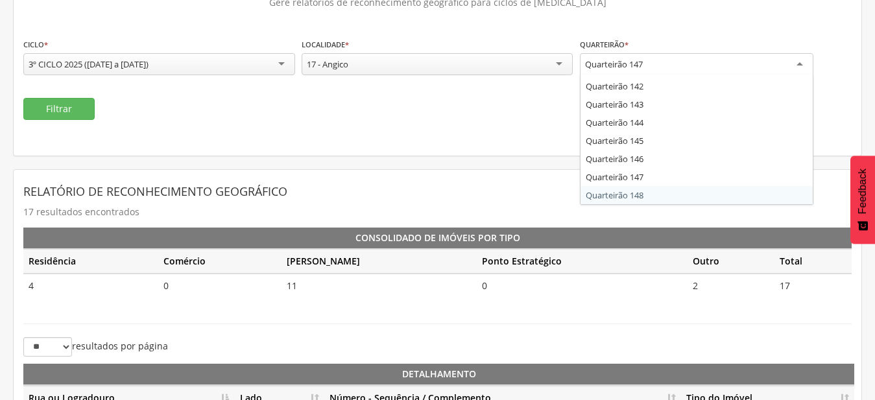
click at [664, 195] on div "**********" at bounding box center [437, 320] width 849 height 746
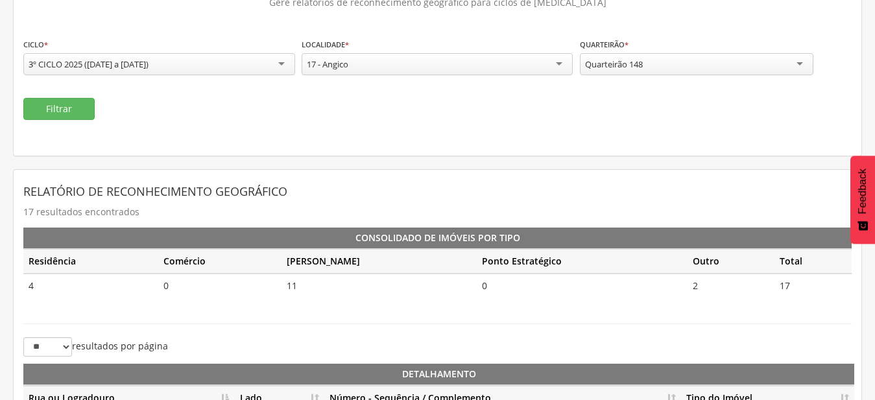
click at [65, 120] on div "**********" at bounding box center [437, 51] width 847 height 208
click at [61, 121] on div "**********" at bounding box center [437, 51] width 847 height 208
click at [71, 115] on button "Filtrar" at bounding box center [58, 109] width 71 height 22
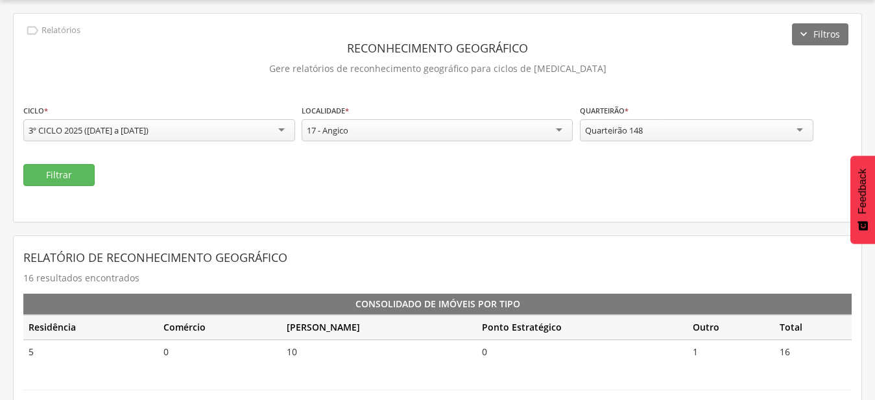
scroll to position [105, 0]
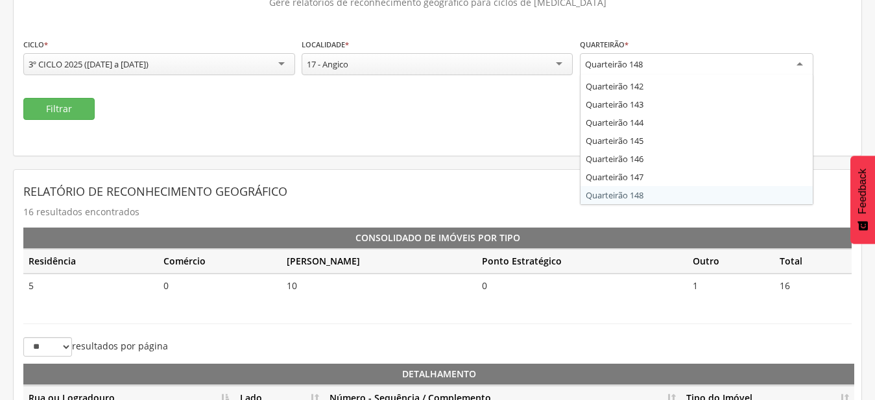
click at [618, 64] on div "Quarteirão 148" at bounding box center [614, 64] width 58 height 12
click at [650, 193] on div "**********" at bounding box center [437, 320] width 849 height 746
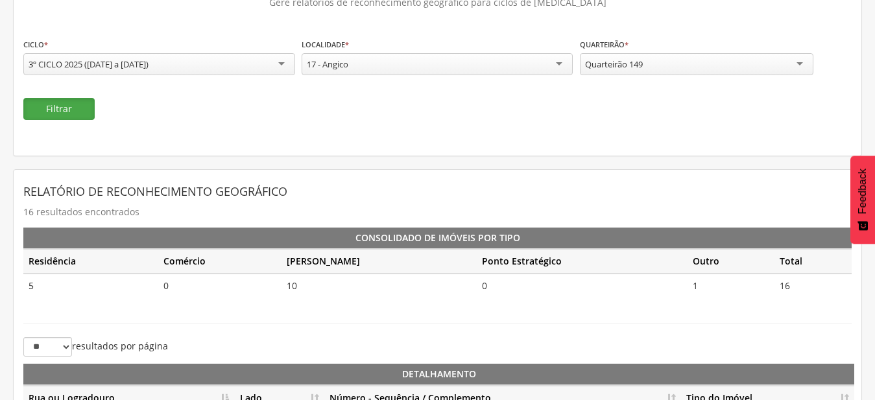
click at [86, 114] on button "Filtrar" at bounding box center [58, 109] width 71 height 22
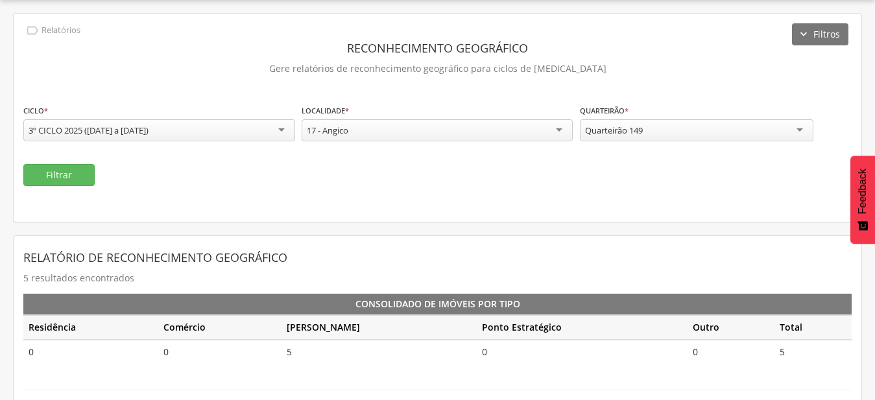
scroll to position [2594, 0]
click at [667, 119] on div "Quarteirão 149" at bounding box center [696, 130] width 233 height 22
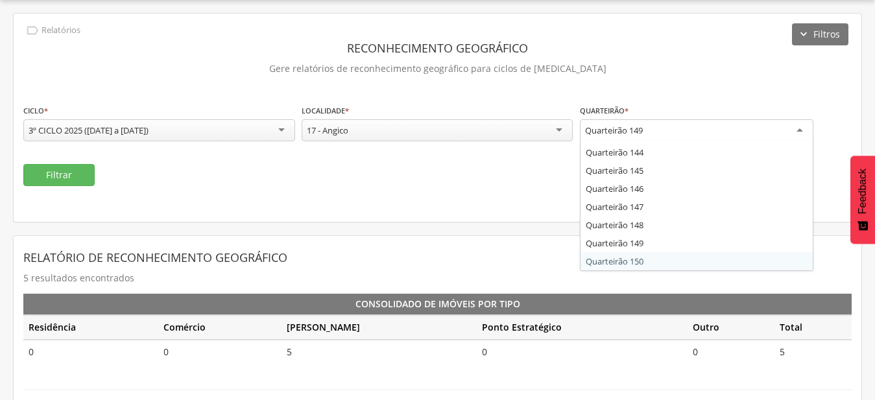
click at [675, 257] on div "**********" at bounding box center [437, 326] width 849 height 626
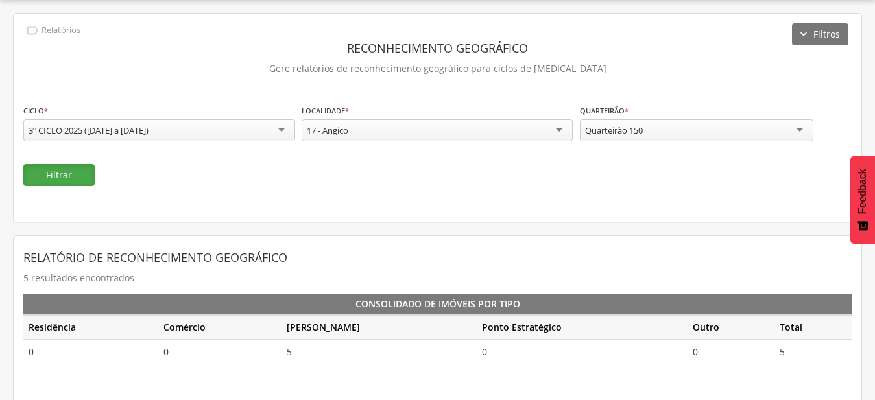
click at [94, 171] on button "Filtrar" at bounding box center [58, 175] width 71 height 22
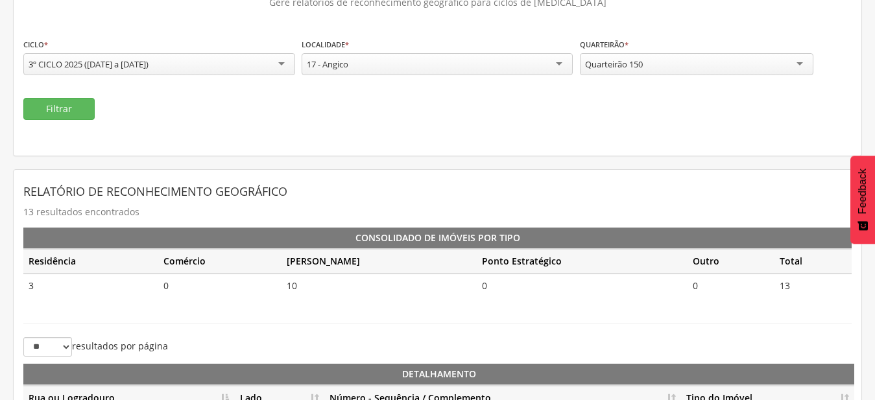
scroll to position [2612, 0]
click at [652, 65] on div "Quarteirão 150" at bounding box center [696, 64] width 233 height 22
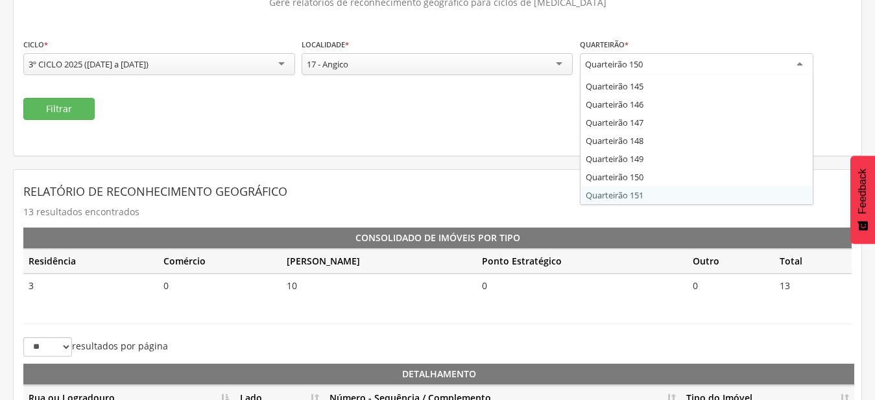
click at [621, 198] on div "**********" at bounding box center [437, 320] width 849 height 746
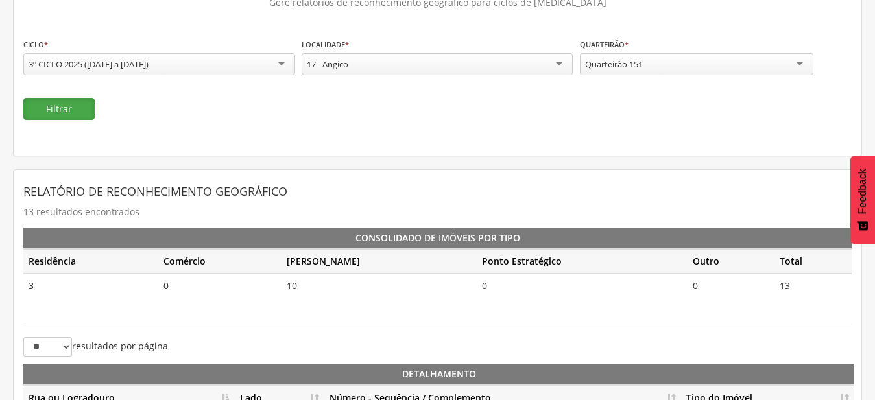
click at [60, 115] on button "Filtrar" at bounding box center [58, 109] width 71 height 22
click at [719, 71] on div "Quarteirão 151" at bounding box center [696, 64] width 233 height 22
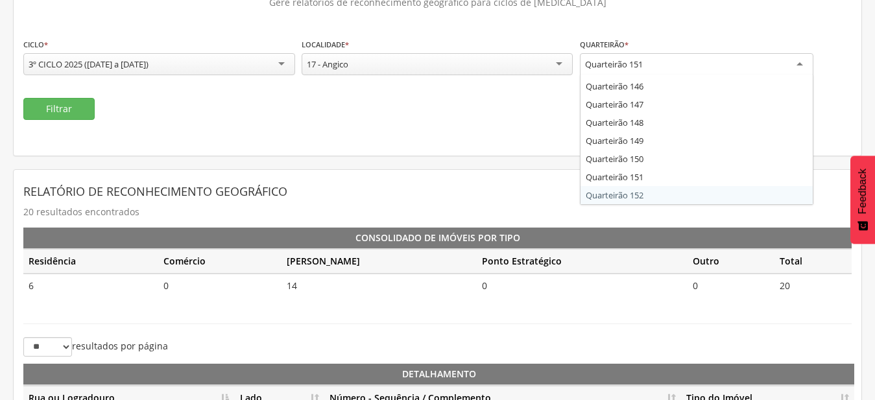
click at [689, 194] on div "**********" at bounding box center [437, 320] width 849 height 746
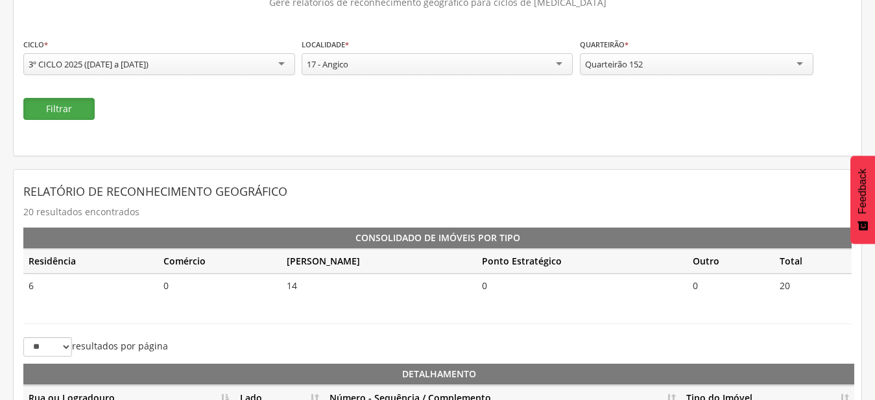
click at [80, 108] on button "Filtrar" at bounding box center [58, 109] width 71 height 22
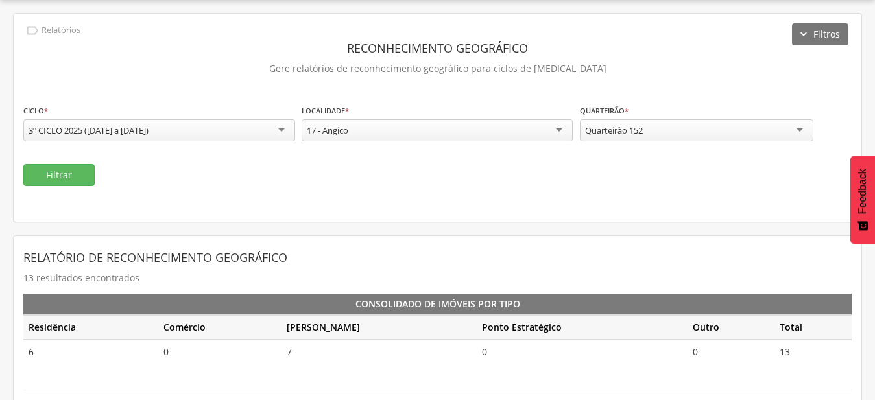
scroll to position [2648, 0]
click at [654, 134] on div "Quarteirão 152" at bounding box center [696, 130] width 233 height 22
click at [657, 261] on div "**********" at bounding box center [437, 386] width 849 height 746
click at [47, 174] on button "Filtrar" at bounding box center [58, 175] width 71 height 22
click at [654, 130] on div "Quarteirão 153" at bounding box center [696, 130] width 233 height 22
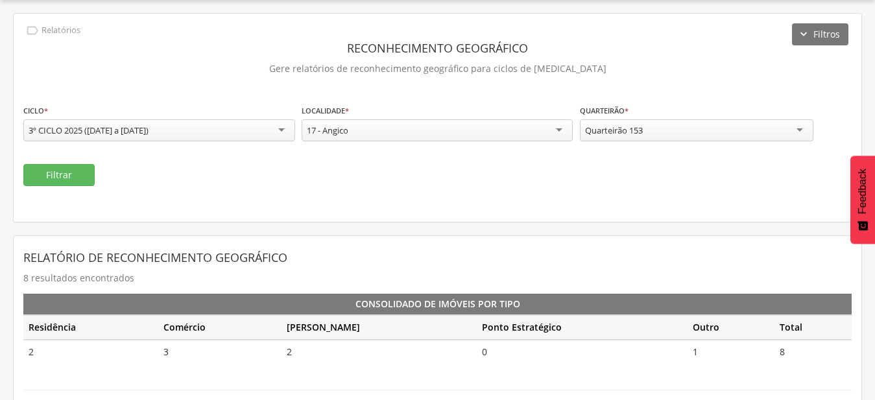
scroll to position [2666, 0]
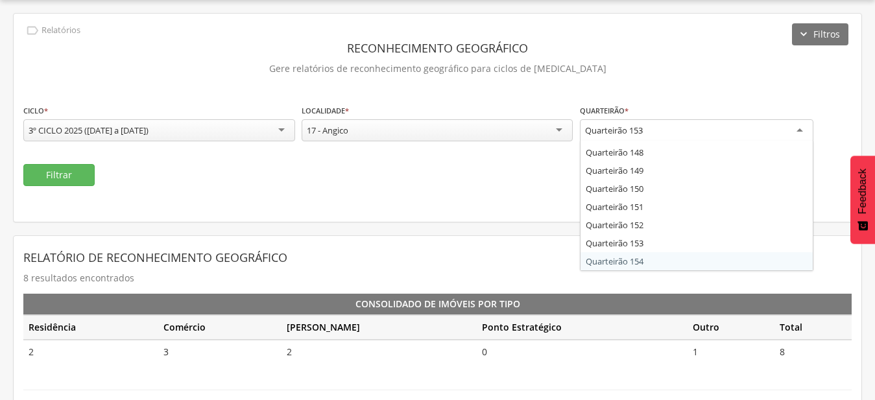
click at [658, 263] on div "**********" at bounding box center [437, 362] width 849 height 698
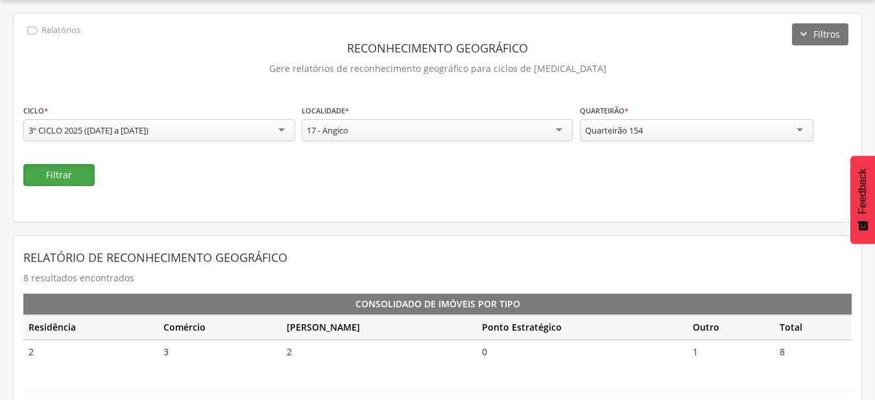
click at [85, 181] on button "Filtrar" at bounding box center [58, 175] width 71 height 22
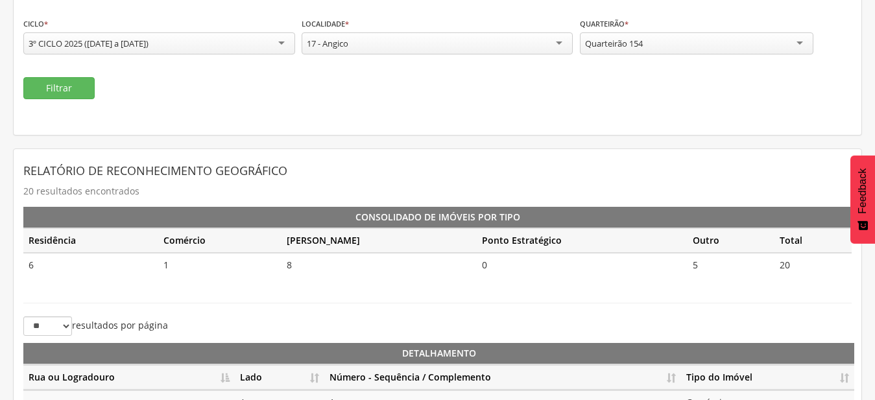
scroll to position [105, 0]
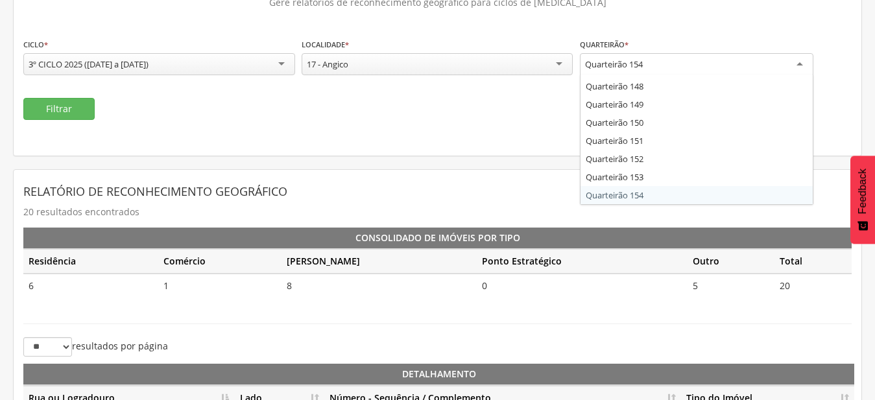
click at [635, 73] on div "Quarteirão 154" at bounding box center [696, 64] width 233 height 23
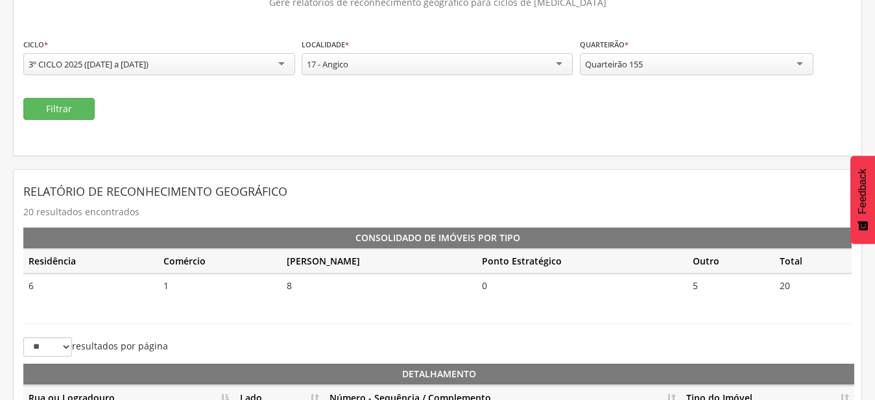
click at [635, 195] on div "**********" at bounding box center [437, 320] width 849 height 746
click at [54, 107] on button "Filtrar" at bounding box center [58, 109] width 71 height 22
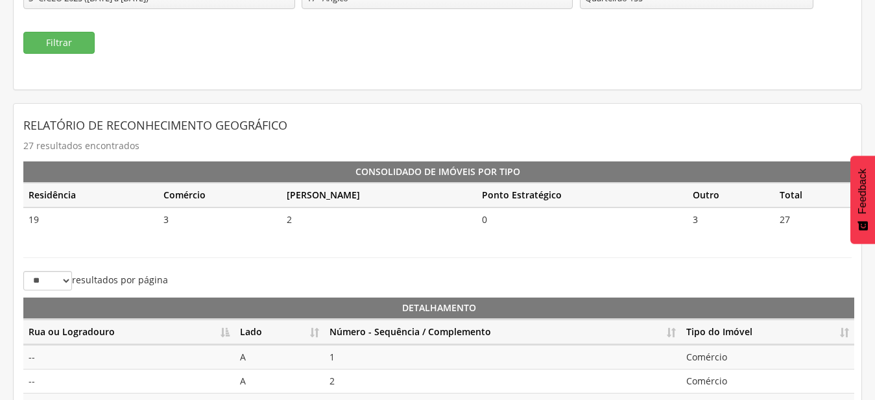
scroll to position [105, 0]
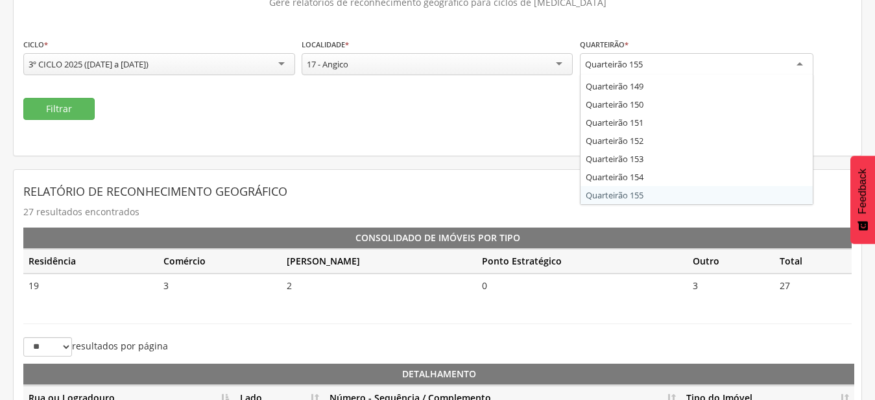
click at [700, 69] on div "Quarteirão 155" at bounding box center [696, 64] width 233 height 23
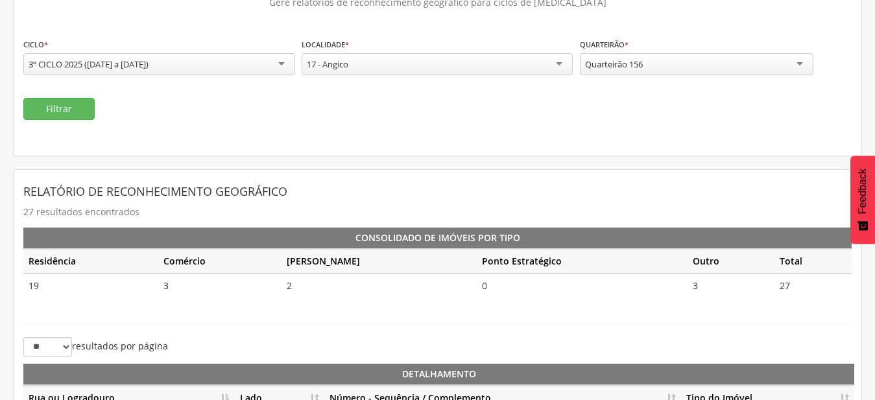
click at [694, 197] on div "**********" at bounding box center [437, 320] width 849 height 746
click at [87, 110] on button "Filtrar" at bounding box center [58, 109] width 71 height 22
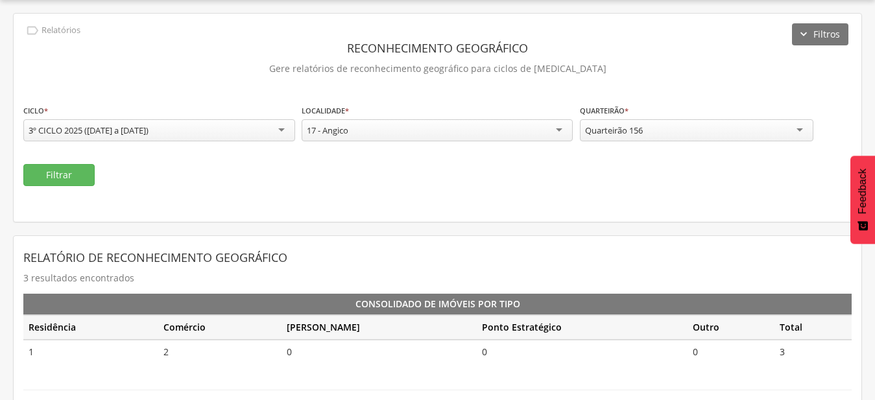
scroll to position [105, 0]
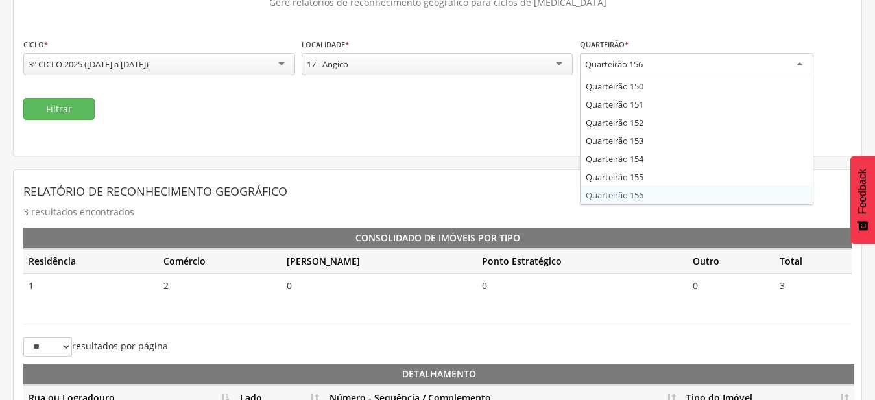
click at [687, 73] on div "Quarteirão 156" at bounding box center [696, 64] width 233 height 23
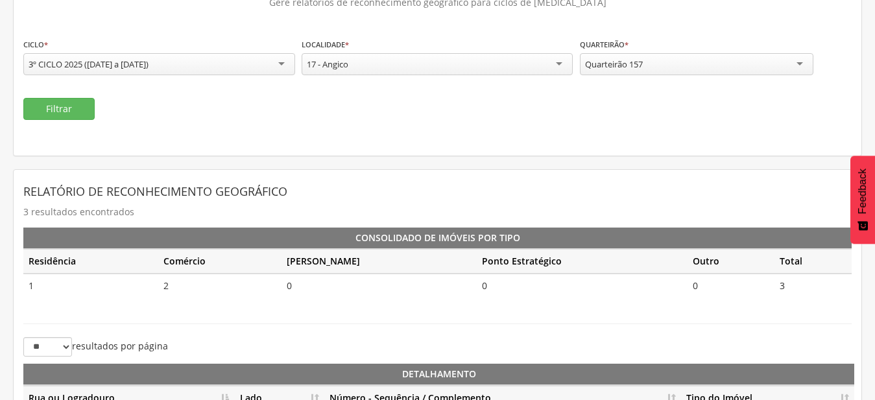
click at [665, 193] on div "**********" at bounding box center [437, 236] width 849 height 578
drag, startPoint x: 82, startPoint y: 108, endPoint x: 105, endPoint y: 106, distance: 22.7
click at [82, 107] on button "Filtrar" at bounding box center [58, 109] width 71 height 22
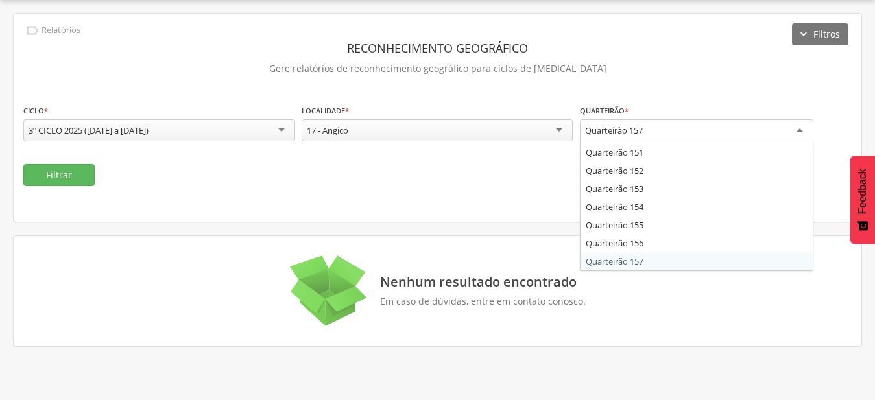
click at [693, 128] on div "Quarteirão 157" at bounding box center [696, 130] width 233 height 23
drag, startPoint x: 673, startPoint y: 261, endPoint x: 615, endPoint y: 259, distance: 58.4
click at [672, 261] on div "**********" at bounding box center [437, 180] width 849 height 334
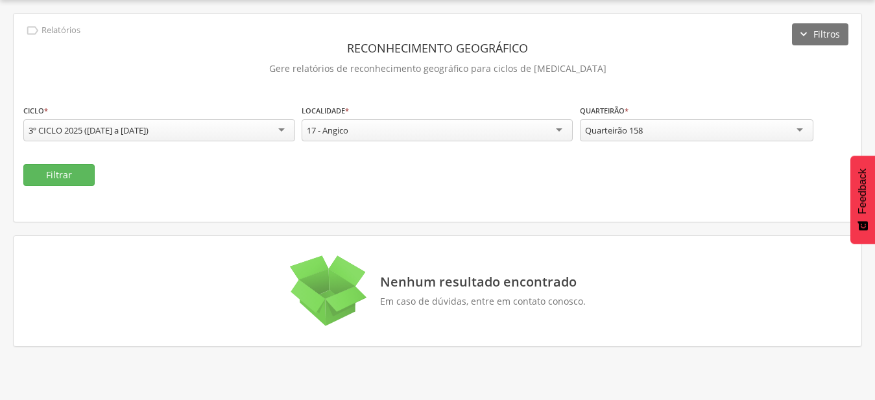
click at [96, 175] on div "Filtrar" at bounding box center [437, 175] width 828 height 22
click at [85, 176] on button "Filtrar" at bounding box center [58, 175] width 71 height 22
click at [727, 132] on div "Quarteirão 158" at bounding box center [696, 130] width 233 height 22
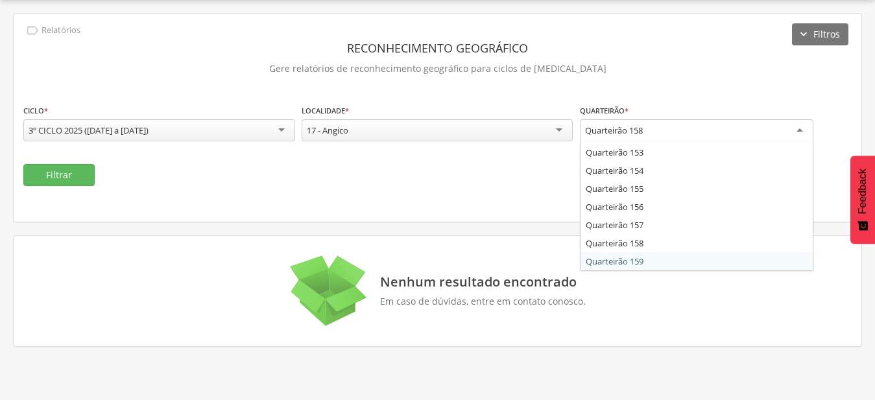
click at [674, 259] on div "**********" at bounding box center [437, 180] width 849 height 334
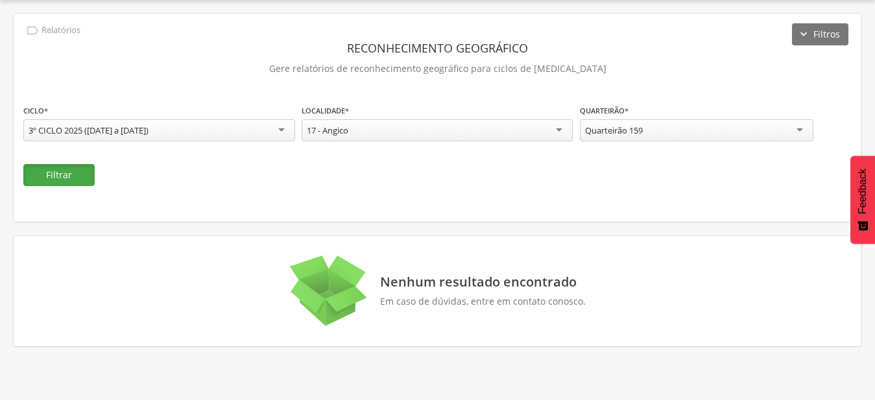
click at [65, 174] on button "Filtrar" at bounding box center [58, 175] width 71 height 22
click at [732, 128] on div "Quarteirão 159" at bounding box center [696, 130] width 233 height 22
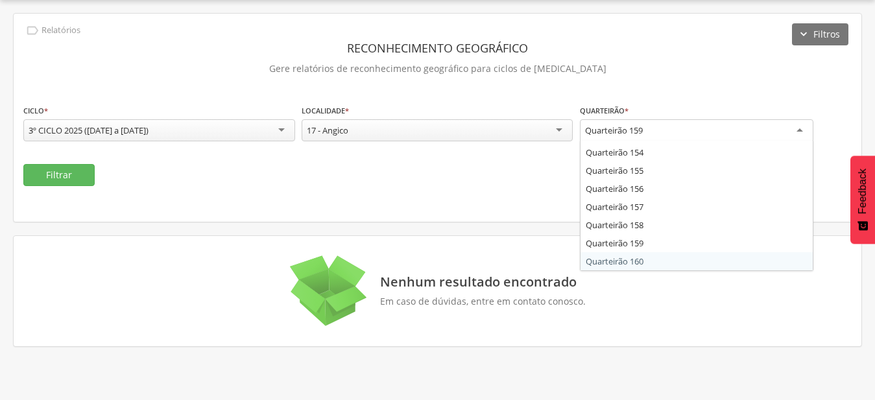
click at [684, 262] on div "**********" at bounding box center [437, 180] width 849 height 334
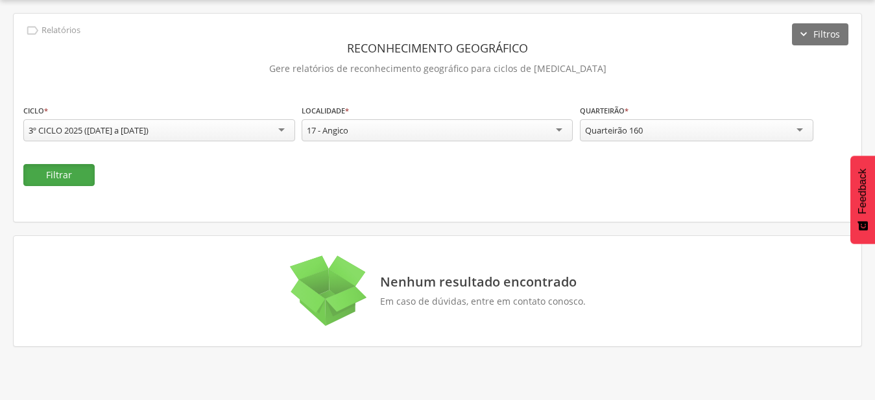
click at [72, 167] on button "Filtrar" at bounding box center [58, 175] width 71 height 22
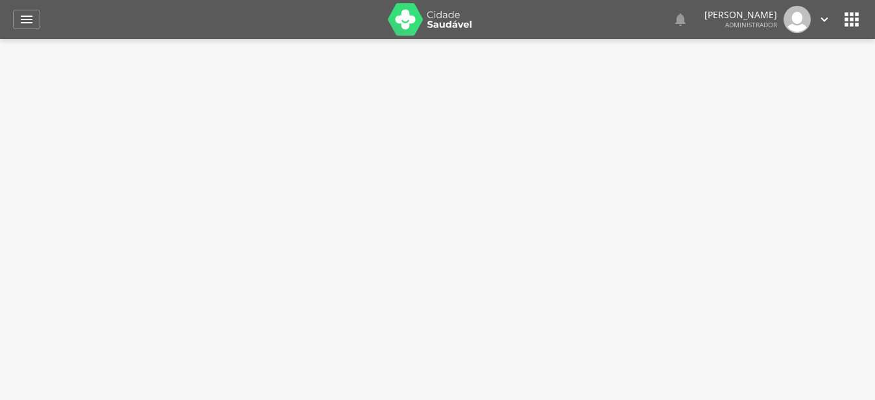
type input "**********"
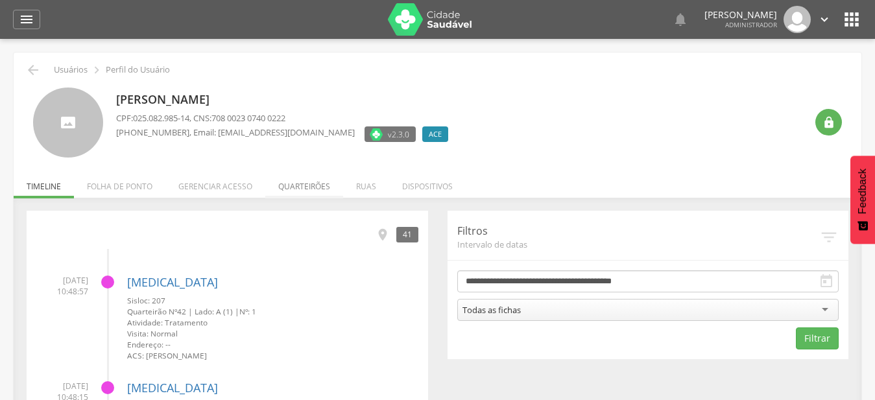
click at [322, 184] on li "Quarteirões" at bounding box center [304, 183] width 78 height 30
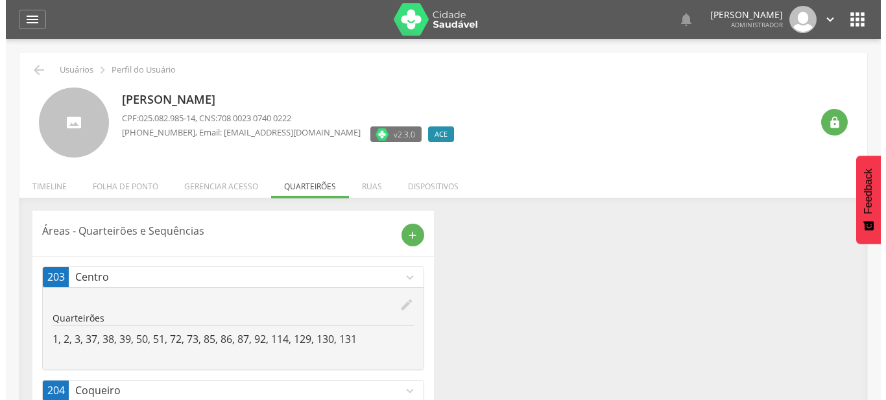
scroll to position [131, 0]
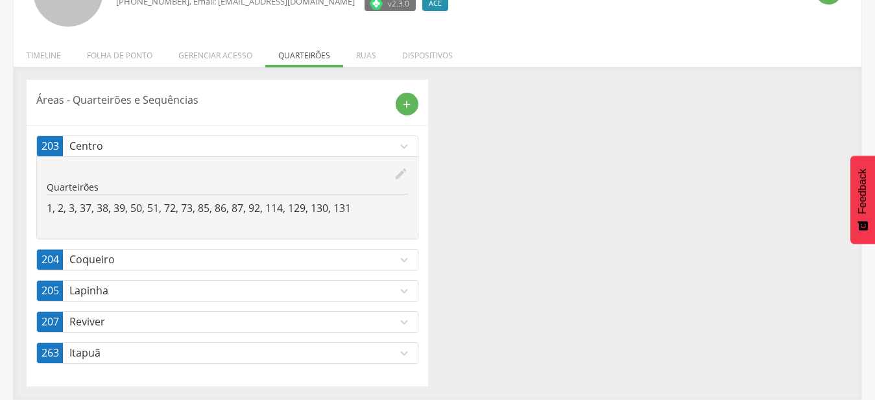
click at [405, 320] on icon "expand_more" at bounding box center [404, 322] width 14 height 14
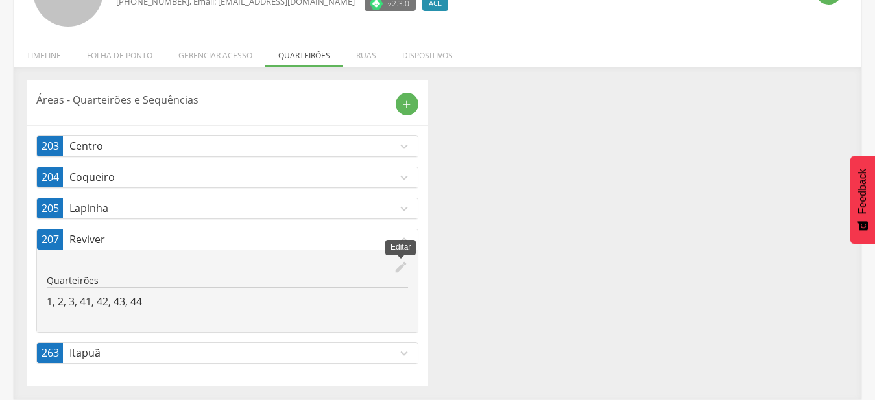
click at [401, 270] on icon "edit" at bounding box center [401, 267] width 14 height 14
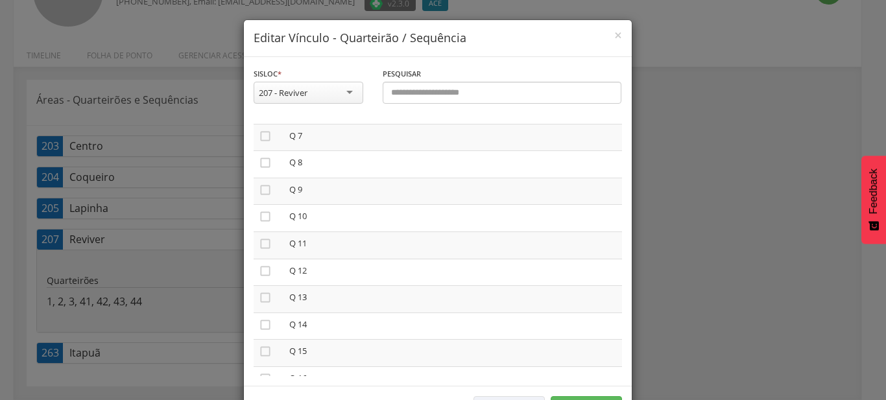
scroll to position [148, 0]
click at [254, 187] on td "" at bounding box center [269, 195] width 30 height 27
click at [260, 197] on icon "" at bounding box center [265, 193] width 13 height 13
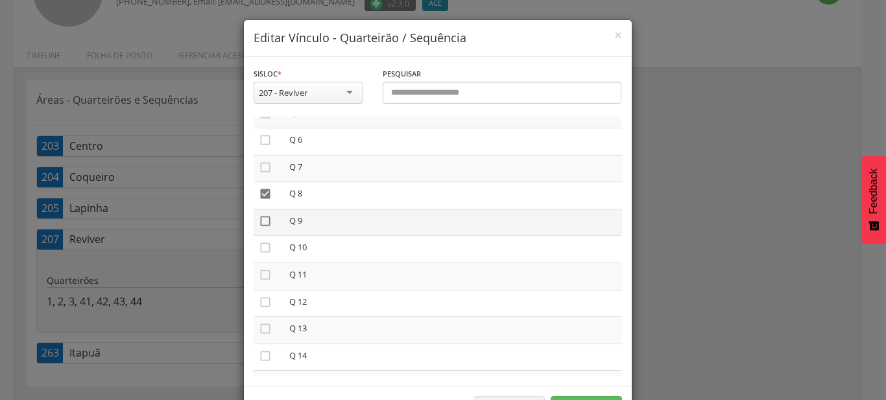
click at [260, 217] on icon "" at bounding box center [265, 221] width 13 height 13
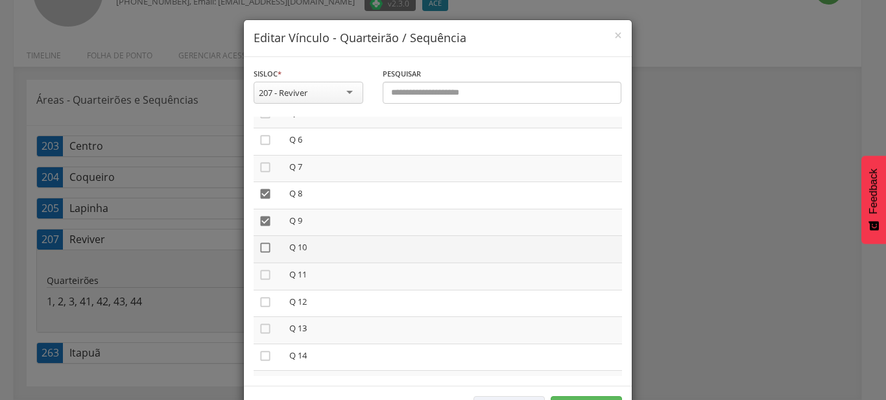
click at [261, 246] on icon "" at bounding box center [265, 247] width 13 height 13
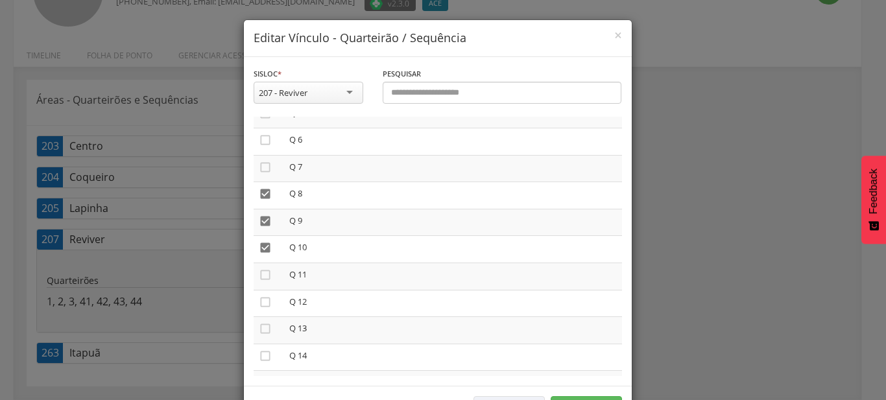
scroll to position [48, 0]
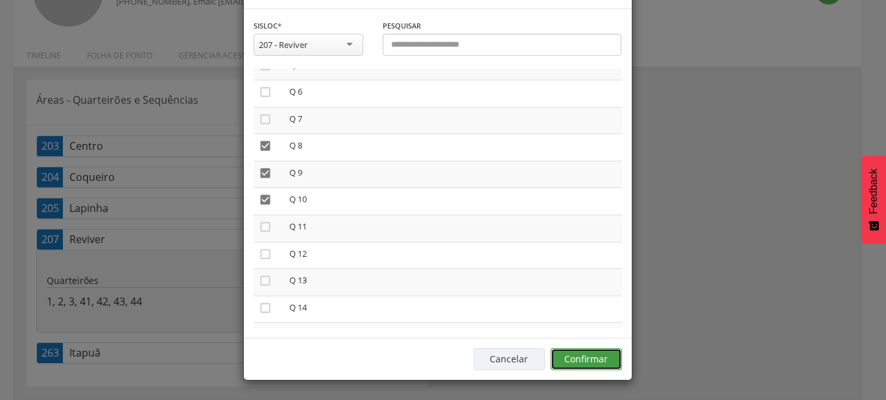
click at [607, 354] on button "Confirmar" at bounding box center [586, 359] width 71 height 22
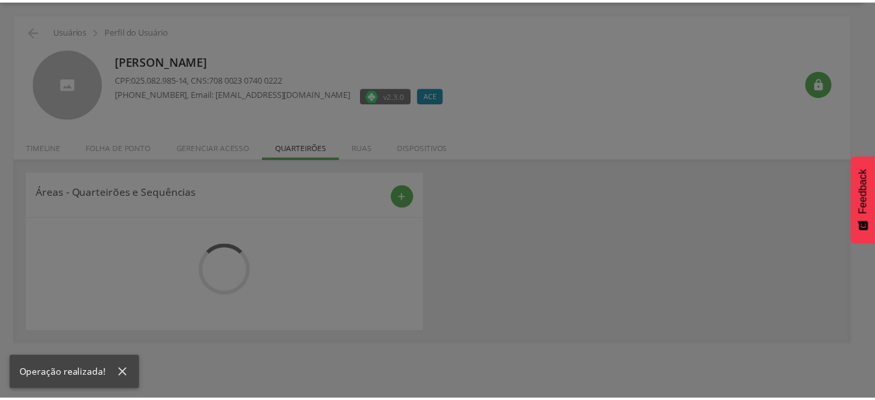
scroll to position [39, 0]
